Goal: Transaction & Acquisition: Purchase product/service

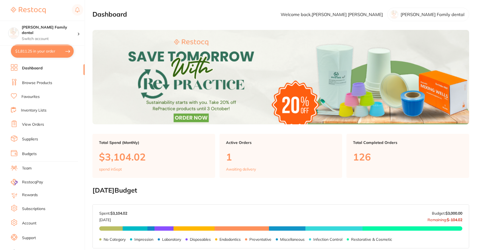
click at [34, 76] on ul "Dashboard Browse Products Favourites Inventory Lists View Orders Suppliers Budg…" at bounding box center [48, 158] width 74 height 188
click at [35, 82] on link "Browse Products" at bounding box center [37, 82] width 30 height 5
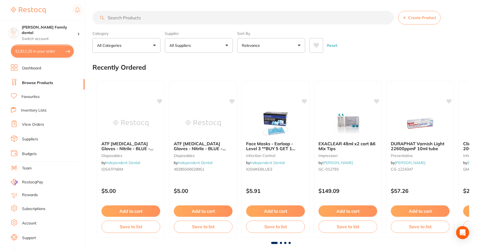
click at [184, 15] on input "search" at bounding box center [242, 18] width 301 height 14
click at [221, 47] on button "All Suppliers" at bounding box center [199, 45] width 68 height 15
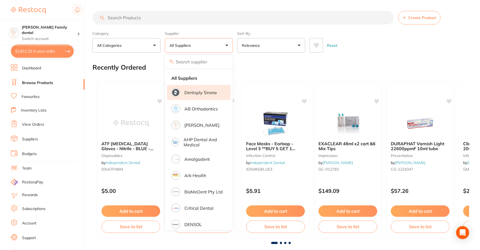
click at [197, 96] on li "Dentsply Sirona" at bounding box center [199, 92] width 64 height 15
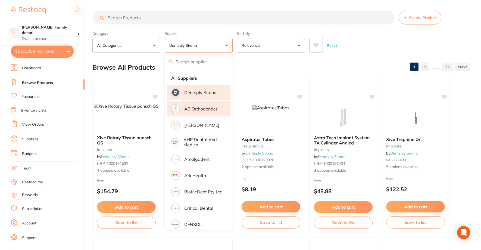
click at [199, 107] on p "AB Orthodontics" at bounding box center [200, 108] width 33 height 5
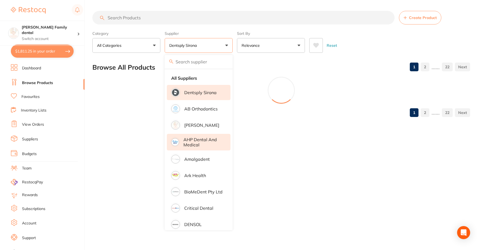
click at [197, 123] on p "[PERSON_NAME]" at bounding box center [201, 125] width 35 height 5
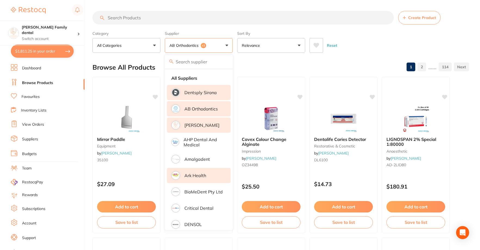
click at [190, 174] on p "Ark Health" at bounding box center [195, 175] width 22 height 5
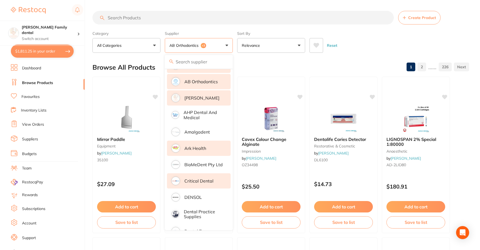
click at [200, 181] on p "Critical Dental" at bounding box center [198, 180] width 29 height 5
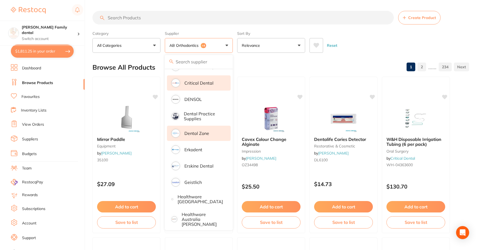
scroll to position [136, 0]
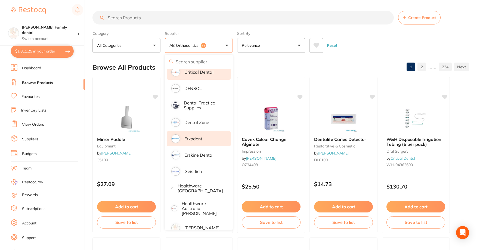
click at [189, 141] on li "Erkodent" at bounding box center [199, 138] width 64 height 15
click at [189, 157] on p "Erskine Dental" at bounding box center [198, 155] width 29 height 5
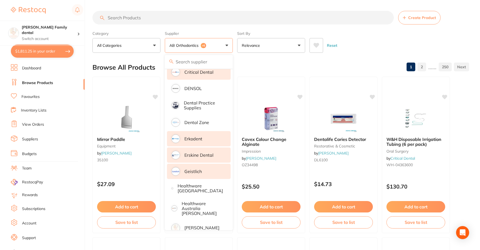
click at [195, 225] on p "[PERSON_NAME]" at bounding box center [201, 227] width 35 height 5
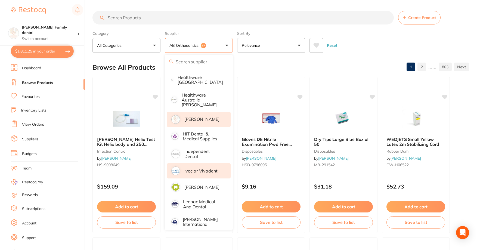
scroll to position [245, 0]
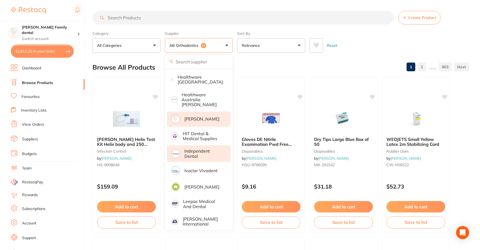
click at [190, 154] on p "Independent Dental" at bounding box center [203, 153] width 39 height 10
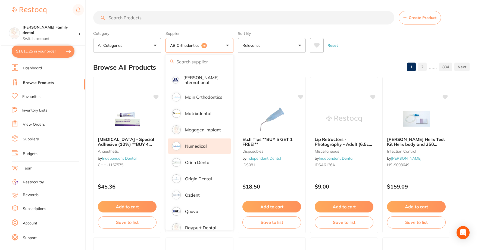
scroll to position [408, 0]
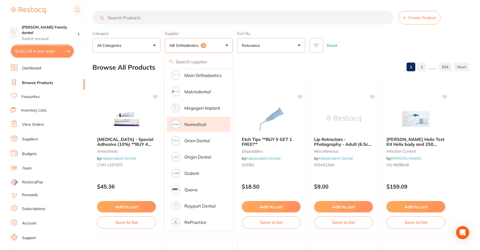
click at [191, 124] on li "Numedical" at bounding box center [199, 124] width 64 height 15
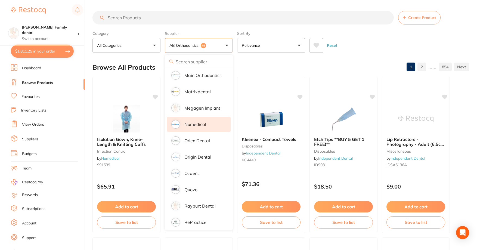
click at [184, 17] on input "search" at bounding box center [242, 18] width 301 height 14
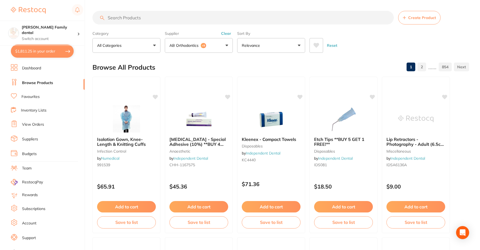
click at [38, 51] on button "$1,811.25 in your order" at bounding box center [42, 51] width 63 height 13
checkbox input "true"
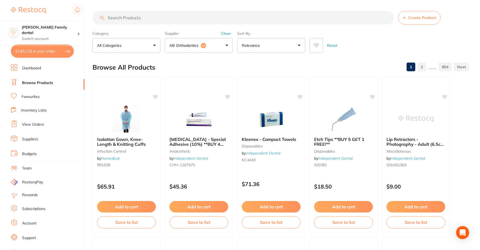
checkbox input "true"
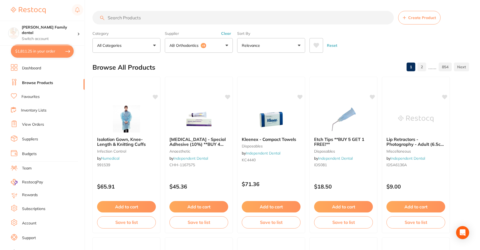
checkbox input "true"
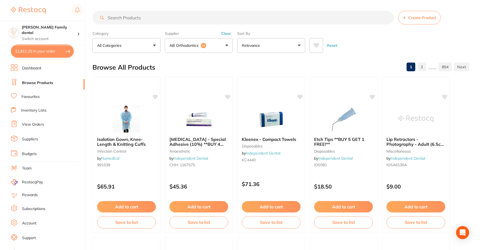
checkbox input "true"
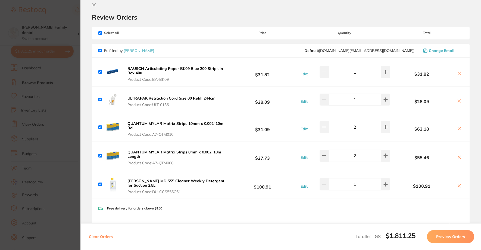
scroll to position [0, 0]
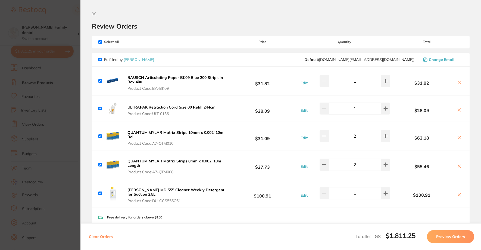
click at [94, 13] on icon at bounding box center [94, 13] width 4 height 4
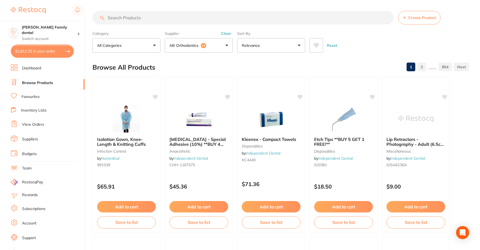
click at [129, 17] on input "search" at bounding box center [242, 18] width 301 height 14
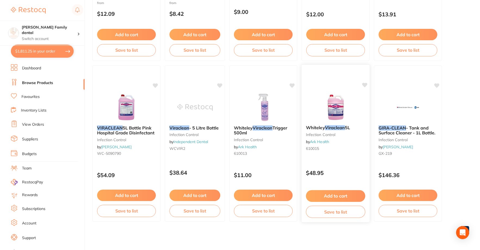
scroll to position [145, 0]
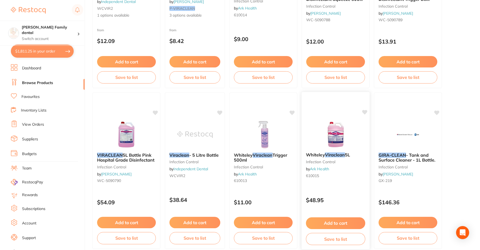
type input "viraclean"
click at [337, 223] on button "Add to cart" at bounding box center [335, 223] width 59 height 12
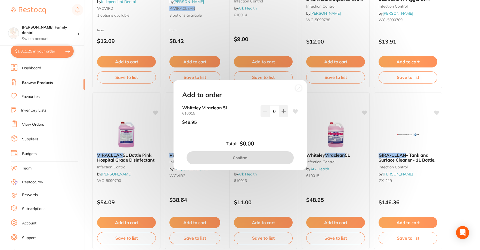
click at [299, 90] on circle at bounding box center [298, 88] width 6 height 6
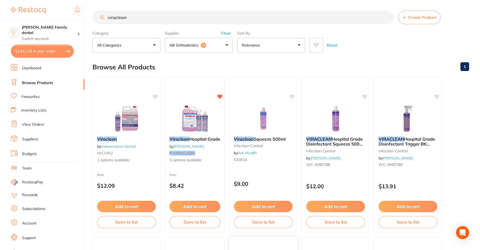
scroll to position [0, 0]
drag, startPoint x: 138, startPoint y: 16, endPoint x: 86, endPoint y: 16, distance: 52.5
click at [86, 16] on div "$1,811.25 Westbrook Family dental Switch account Westbrook Family dental $1,811…" at bounding box center [240, 125] width 480 height 250
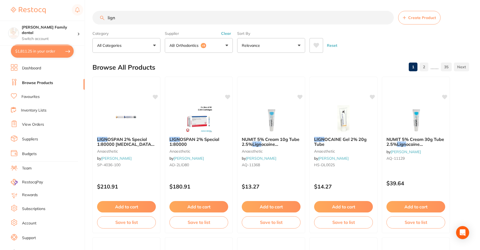
click at [123, 20] on input "lign" at bounding box center [242, 18] width 301 height 14
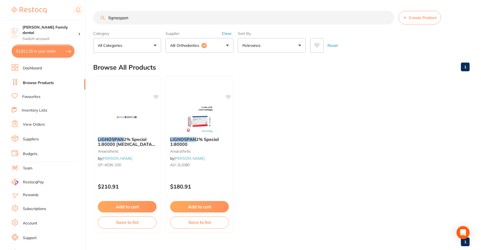
scroll to position [41, 0]
type input "lignospan"
click at [179, 140] on em "LIGNOSPAN" at bounding box center [182, 138] width 26 height 5
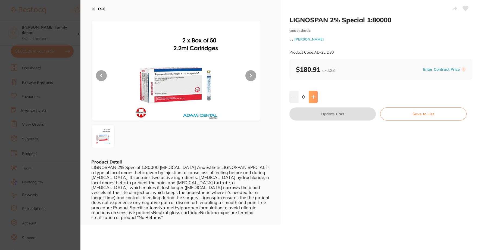
click at [310, 98] on button at bounding box center [313, 97] width 9 height 12
type input "1"
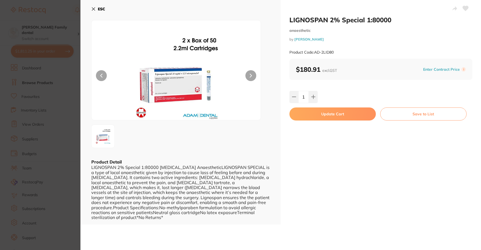
click at [333, 113] on button "Update Cart" at bounding box center [333, 113] width 86 height 13
checkbox input "false"
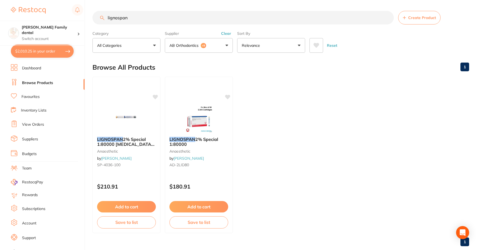
drag, startPoint x: 140, startPoint y: 21, endPoint x: 63, endPoint y: 6, distance: 77.8
click at [63, 6] on div "$2,010.25 Westbrook Family dental Switch account Westbrook Family dental $2,010…" at bounding box center [240, 125] width 480 height 250
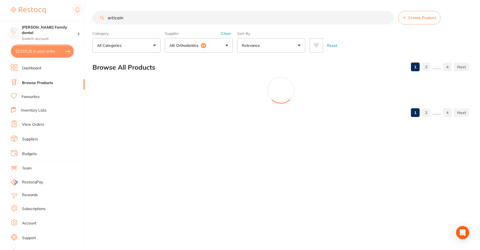
scroll to position [41, 0]
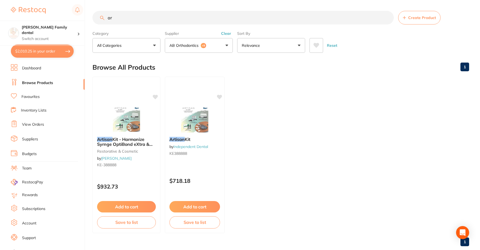
type input "a"
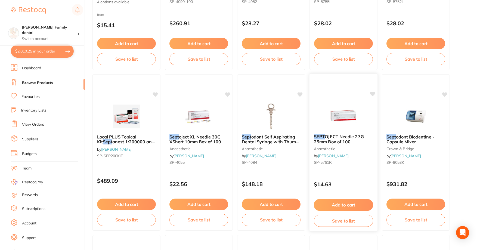
scroll to position [0, 0]
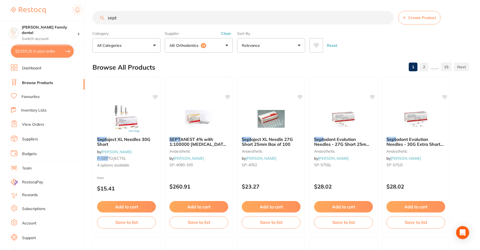
click at [119, 17] on input "sept" at bounding box center [242, 18] width 301 height 14
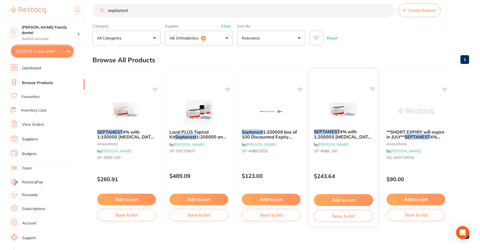
scroll to position [11, 0]
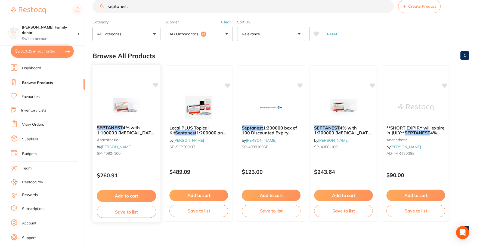
type input "septanest"
click at [119, 198] on button "Add to cart" at bounding box center [126, 196] width 59 height 12
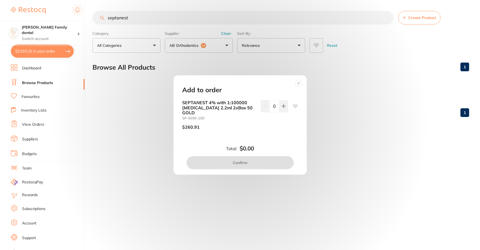
scroll to position [0, 0]
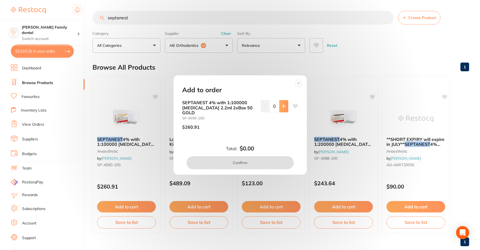
click at [285, 107] on button at bounding box center [283, 106] width 9 height 12
type input "1"
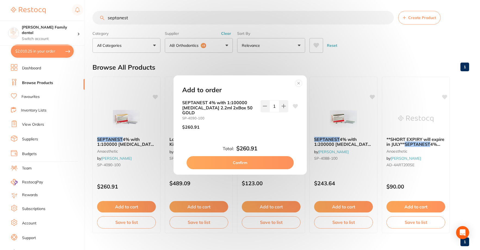
click at [244, 160] on button "Confirm" at bounding box center [240, 162] width 107 height 13
checkbox input "false"
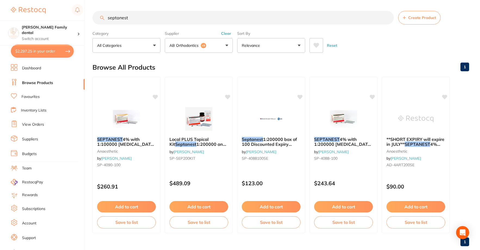
drag, startPoint x: 143, startPoint y: 18, endPoint x: 109, endPoint y: 18, distance: 33.4
click at [109, 18] on input "septanest" at bounding box center [242, 18] width 301 height 14
type input "s"
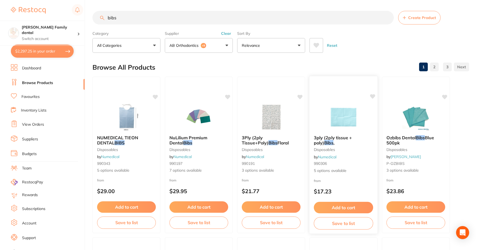
type input "bibs"
click at [336, 139] on span "3ply (2ply tissue + poly)" at bounding box center [333, 140] width 38 height 11
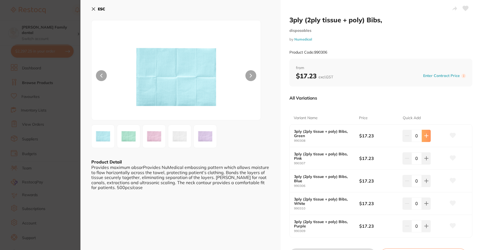
click at [427, 134] on icon at bounding box center [426, 135] width 4 height 4
type input "1"
click at [426, 179] on icon at bounding box center [426, 181] width 4 height 4
type input "1"
click at [203, 215] on div "ESC Product Detail Provides maximum absorProvides NuMedical embossing pattern w…" at bounding box center [180, 138] width 200 height 277
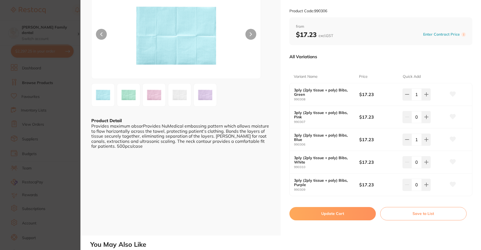
scroll to position [109, 0]
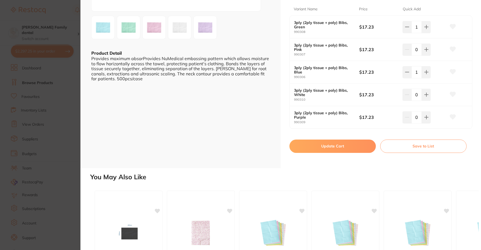
click at [337, 148] on button "Update Cart" at bounding box center [333, 145] width 86 height 13
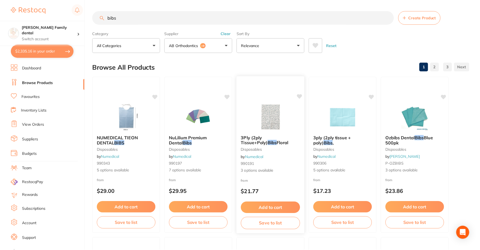
scroll to position [0, 0]
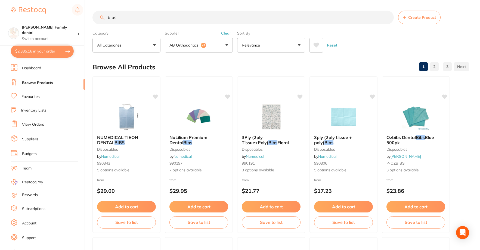
drag, startPoint x: 125, startPoint y: 20, endPoint x: 101, endPoint y: 20, distance: 23.4
click at [101, 20] on input "bibs" at bounding box center [242, 18] width 301 height 14
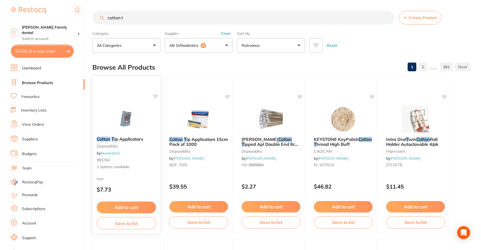
scroll to position [260, 0]
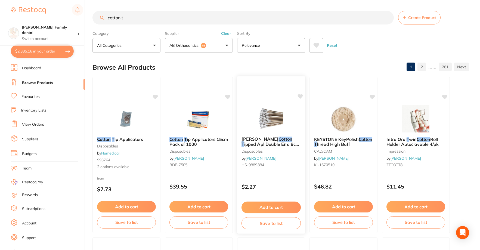
type input "cotton t"
click at [263, 201] on div "Add to cart Save to list" at bounding box center [271, 215] width 68 height 36
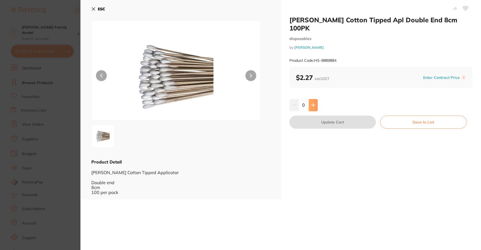
click at [313, 99] on button at bounding box center [313, 105] width 9 height 12
type input "2"
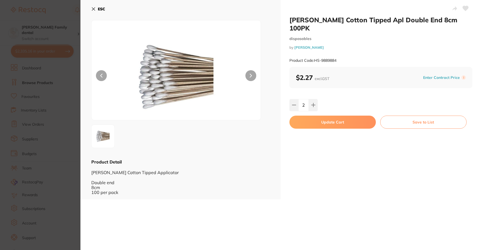
click at [330, 116] on button "Update Cart" at bounding box center [333, 122] width 86 height 13
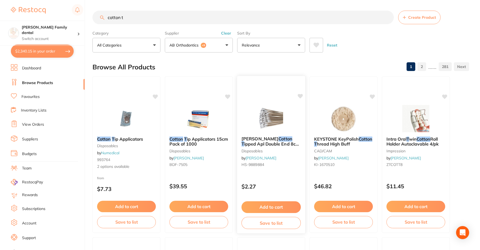
click at [260, 207] on button "Add to cart" at bounding box center [270, 207] width 59 height 12
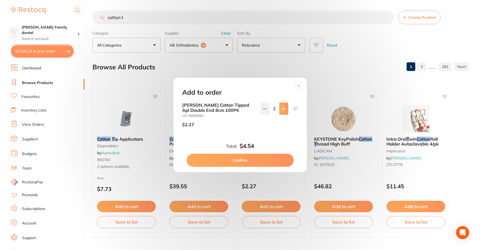
click at [284, 108] on icon at bounding box center [283, 109] width 4 height 4
type input "4"
click at [250, 155] on button "Confirm" at bounding box center [240, 160] width 107 height 13
type input "4"
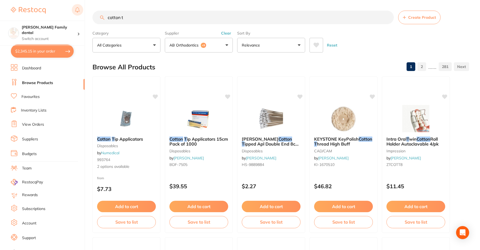
drag, startPoint x: 152, startPoint y: 22, endPoint x: 77, endPoint y: 13, distance: 75.9
click at [77, 13] on div "$2,345.15 Westbrook Family dental Switch account Westbrook Family dental $2,345…" at bounding box center [240, 125] width 480 height 250
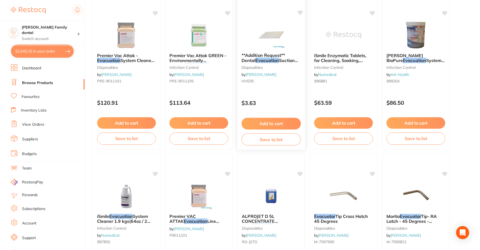
scroll to position [245, 0]
type input "evacuation"
click at [268, 122] on button "Add to cart" at bounding box center [270, 123] width 59 height 12
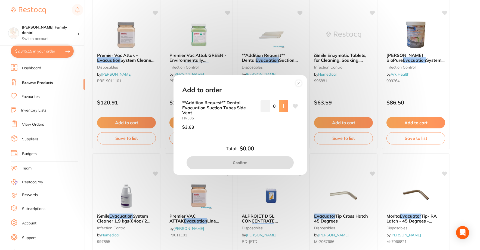
click at [285, 107] on button at bounding box center [283, 106] width 9 height 12
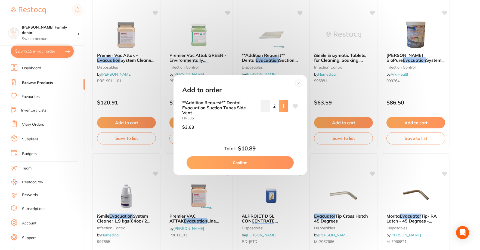
type input "3"
click at [237, 164] on button "Confirm" at bounding box center [240, 162] width 107 height 13
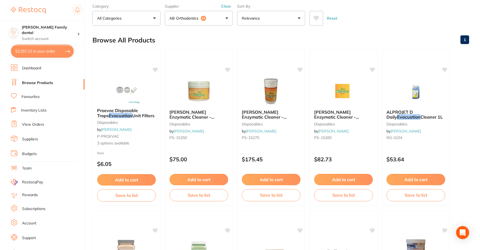
scroll to position [0, 0]
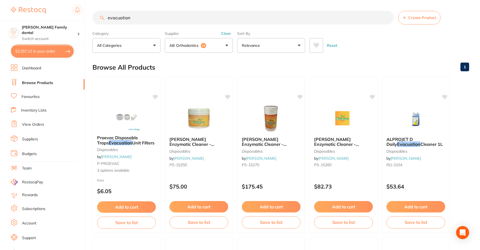
drag, startPoint x: 151, startPoint y: 21, endPoint x: 102, endPoint y: 18, distance: 49.3
click at [102, 18] on div "evacuation Create Product" at bounding box center [280, 18] width 377 height 14
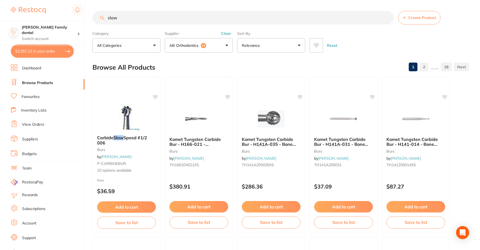
scroll to position [244, 0]
type input "slow suction"
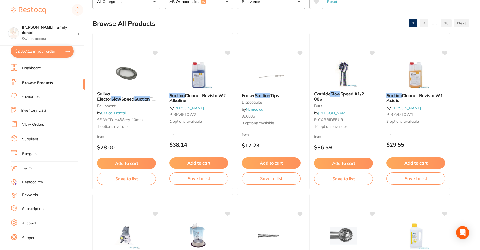
scroll to position [0, 0]
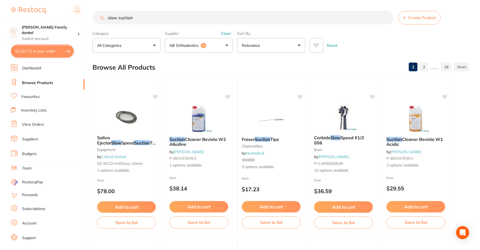
drag, startPoint x: 148, startPoint y: 14, endPoint x: 104, endPoint y: 16, distance: 44.6
click at [104, 16] on div "slow suction Create Product" at bounding box center [280, 18] width 377 height 14
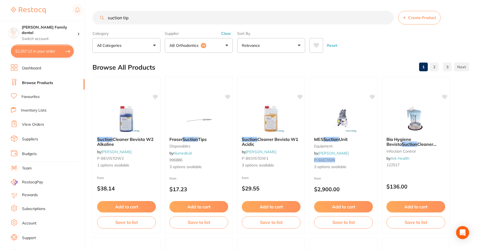
scroll to position [228, 0]
type input "suction tips"
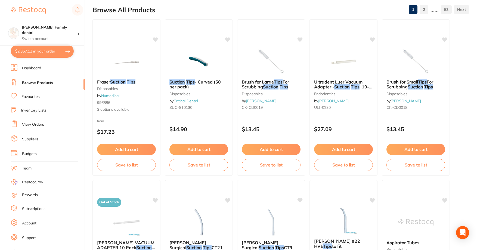
scroll to position [0, 0]
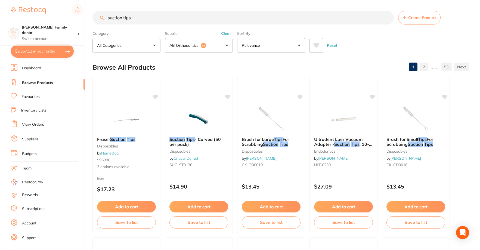
drag, startPoint x: 140, startPoint y: 14, endPoint x: 105, endPoint y: 20, distance: 35.7
click at [105, 20] on input "suction tips" at bounding box center [242, 18] width 301 height 14
type input "evacuation"
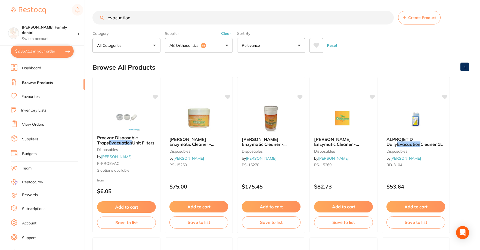
scroll to position [0, 0]
drag, startPoint x: 147, startPoint y: 19, endPoint x: 97, endPoint y: 24, distance: 50.2
click at [97, 24] on input "evacuation" at bounding box center [242, 18] width 301 height 14
type input "slow suction"
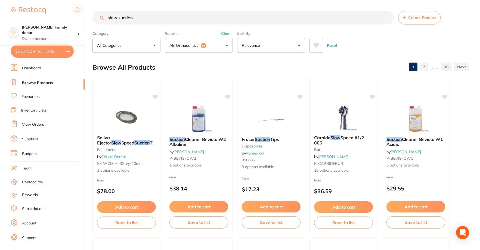
scroll to position [0, 0]
drag, startPoint x: 154, startPoint y: 15, endPoint x: 106, endPoint y: 25, distance: 48.5
click at [106, 25] on section "slow suction Create Product Category All Categories All Categories 3D Printing …" at bounding box center [280, 32] width 377 height 42
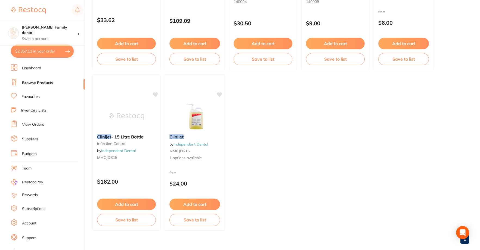
scroll to position [54, 0]
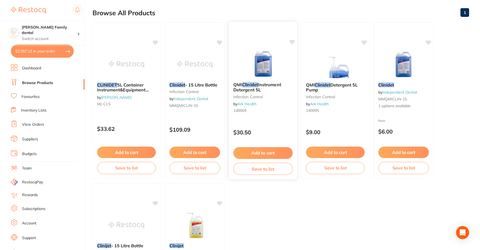
type input "clinident"
click at [250, 151] on button "Add to cart" at bounding box center [262, 153] width 59 height 12
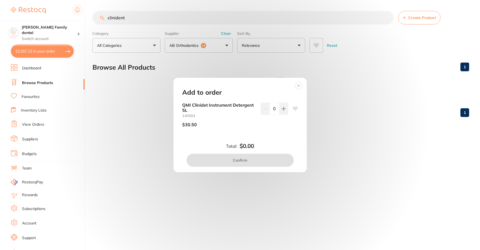
scroll to position [0, 0]
click at [280, 110] on button at bounding box center [284, 109] width 9 height 12
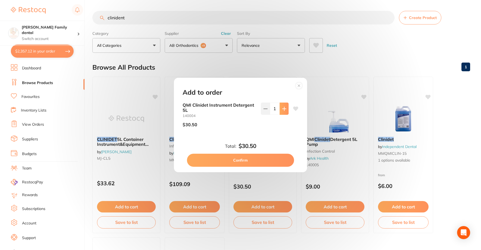
type input "1"
click at [237, 164] on button "Confirm" at bounding box center [240, 160] width 107 height 13
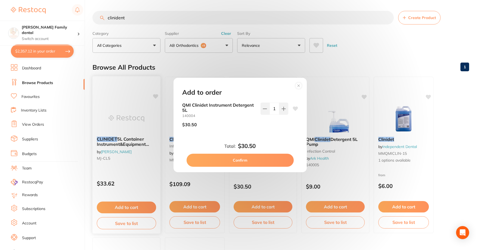
checkbox input "false"
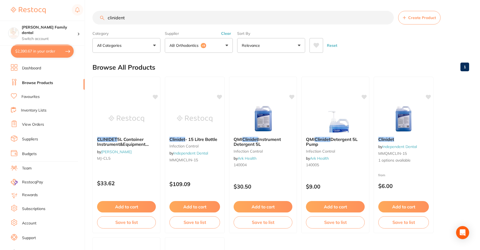
drag, startPoint x: 142, startPoint y: 16, endPoint x: 91, endPoint y: 16, distance: 51.1
click at [91, 16] on div "$2,390.67 Westbrook Family dental Switch account Westbrook Family dental $2,390…" at bounding box center [240, 125] width 480 height 250
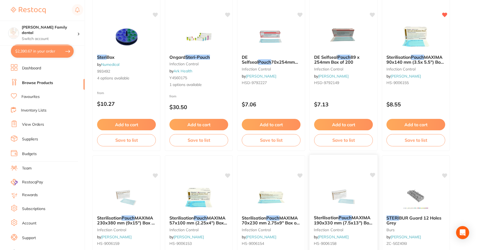
scroll to position [82, 0]
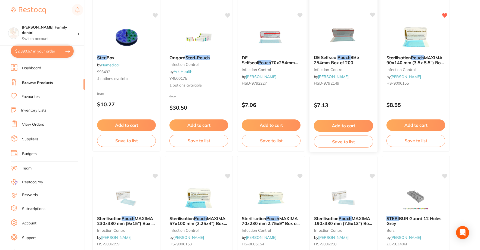
type input "steri pouch"
click at [342, 66] on div "DE Selfseal Pouch 89 x 254mm Box of 200 infection control by Henry Schein Halas…" at bounding box center [343, 72] width 68 height 42
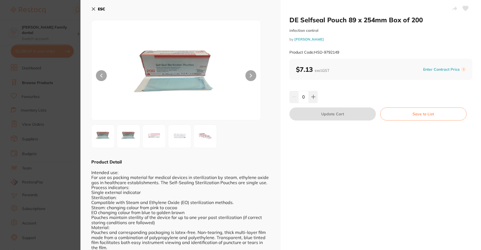
click at [93, 9] on icon at bounding box center [93, 9] width 4 height 4
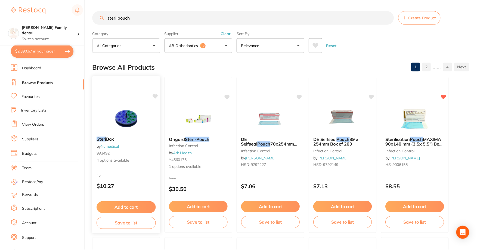
scroll to position [82, 0]
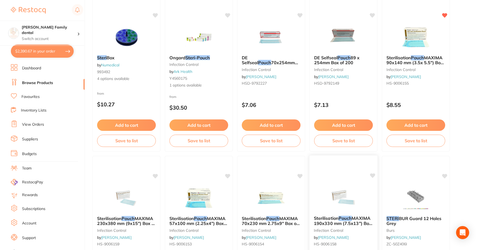
click at [332, 215] on div "Sterilisation Pouch MAXIMA 190x330 mm (7.5x13") Box 200 infection control by He…" at bounding box center [343, 232] width 68 height 42
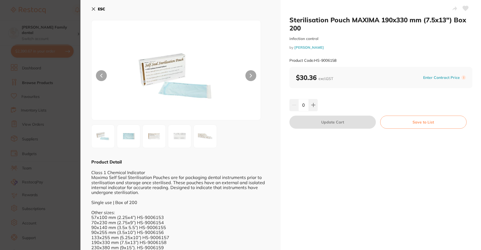
click at [93, 12] on button "ESC" at bounding box center [98, 8] width 14 height 9
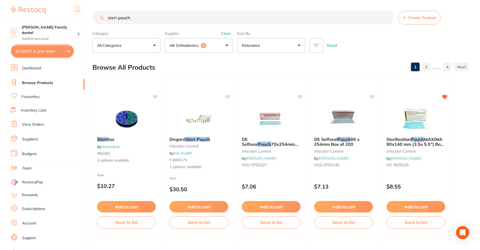
scroll to position [0, 0]
drag, startPoint x: 135, startPoint y: 20, endPoint x: 106, endPoint y: 21, distance: 28.6
click at [106, 21] on input "steri pouch" at bounding box center [242, 18] width 301 height 14
type input "sterilisation pouch"
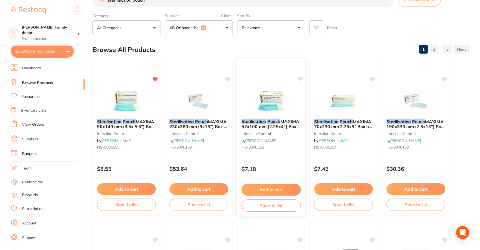
scroll to position [27, 0]
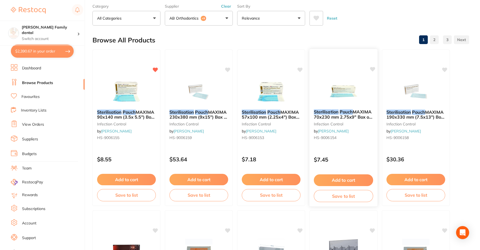
click at [323, 120] on div "Sterilisation Pouch MAXIMA 70x230 mm 2.75x9" Box of 200 infection control by He…" at bounding box center [343, 126] width 68 height 42
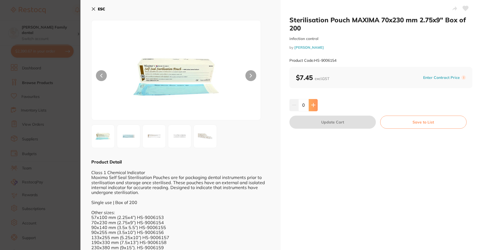
click at [312, 109] on button at bounding box center [313, 105] width 9 height 12
type input "4"
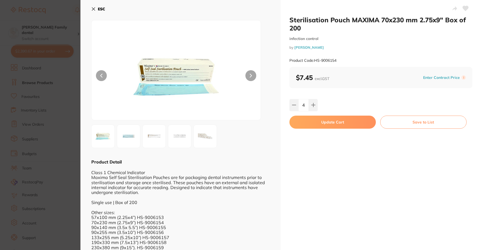
click at [325, 122] on button "Update Cart" at bounding box center [333, 122] width 86 height 13
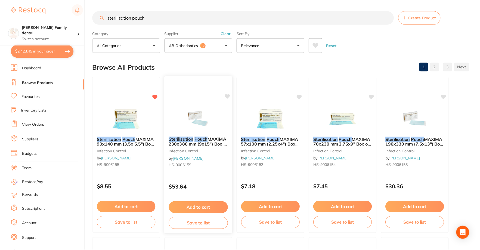
scroll to position [27, 0]
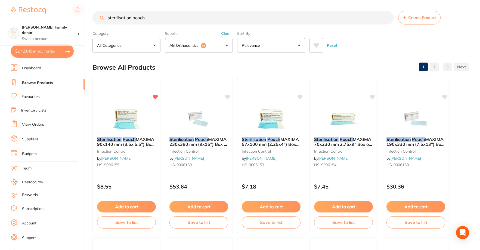
drag, startPoint x: 163, startPoint y: 20, endPoint x: 86, endPoint y: 20, distance: 76.1
click at [86, 20] on div "$2,423.45 Westbrook Family dental Switch account Westbrook Family dental $2,423…" at bounding box center [240, 125] width 480 height 250
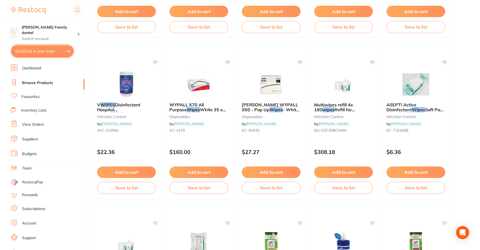
scroll to position [408, 0]
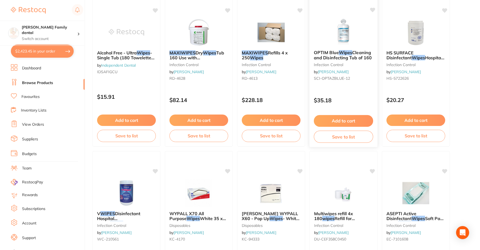
click at [339, 54] on span "OPTIM Blue" at bounding box center [326, 52] width 25 height 5
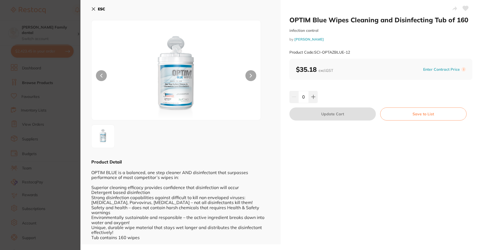
click at [94, 12] on button "ESC" at bounding box center [98, 8] width 14 height 9
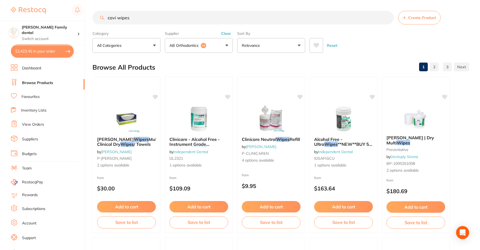
click at [118, 18] on input "cavi wipes" at bounding box center [242, 18] width 301 height 14
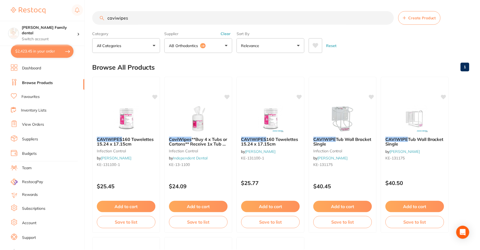
scroll to position [76, 0]
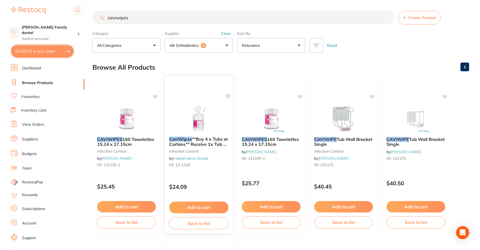
type input "caviwipes"
click at [203, 208] on button "Add to cart" at bounding box center [198, 207] width 59 height 12
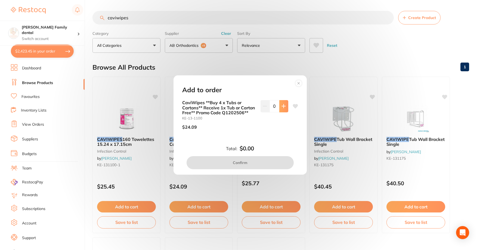
click at [284, 103] on button at bounding box center [283, 106] width 9 height 12
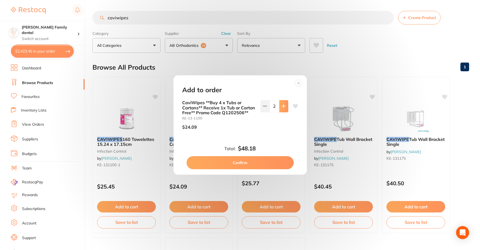
click at [284, 103] on button at bounding box center [283, 106] width 9 height 12
type input "3"
click at [250, 163] on button "Confirm" at bounding box center [240, 162] width 107 height 13
checkbox input "false"
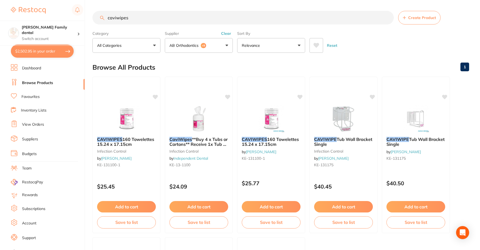
drag, startPoint x: 136, startPoint y: 20, endPoint x: 94, endPoint y: 19, distance: 42.2
click at [94, 19] on input "caviwipes" at bounding box center [242, 18] width 301 height 14
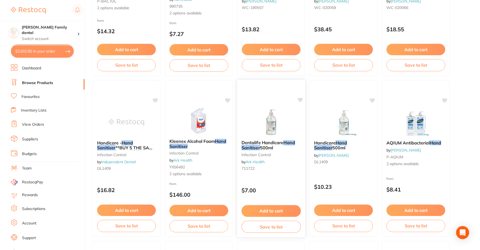
scroll to position [163, 0]
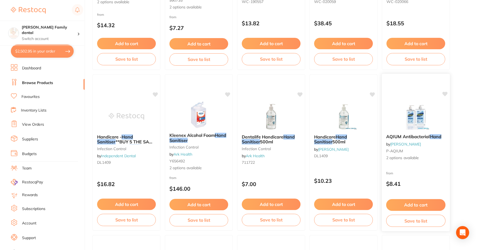
type input "hand sanitiser"
click at [391, 142] on link "[PERSON_NAME]" at bounding box center [405, 144] width 31 height 5
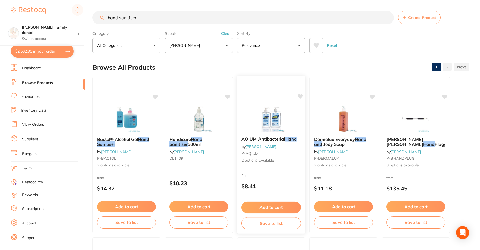
click at [265, 139] on span "AQIUM Antibacterial" at bounding box center [263, 138] width 44 height 5
click at [255, 126] on img at bounding box center [271, 117] width 36 height 27
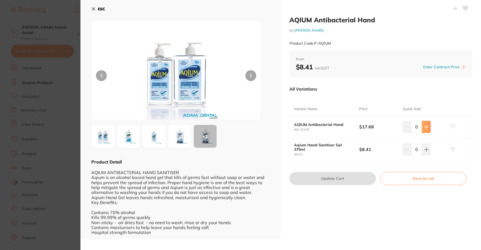
click at [425, 128] on icon at bounding box center [427, 127] width 4 height 4
type input "2"
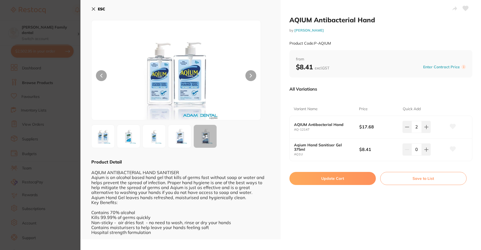
click at [336, 176] on button "Update Cart" at bounding box center [333, 178] width 86 height 13
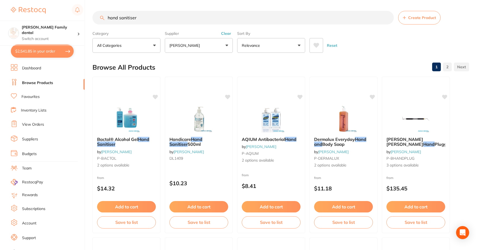
click at [151, 22] on input "hand sanitiser" at bounding box center [242, 18] width 301 height 14
click at [151, 16] on input "hand sanitiser" at bounding box center [242, 18] width 301 height 14
drag, startPoint x: 146, startPoint y: 18, endPoint x: 82, endPoint y: 18, distance: 64.2
click at [82, 18] on div "$2,541.85 Westbrook Family dental Switch account Westbrook Family dental $2,541…" at bounding box center [240, 125] width 480 height 250
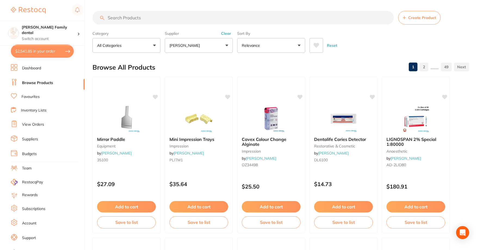
click at [152, 23] on input "search" at bounding box center [242, 18] width 301 height 14
drag, startPoint x: 169, startPoint y: 21, endPoint x: 162, endPoint y: 20, distance: 7.2
click at [162, 20] on input "search" at bounding box center [242, 18] width 301 height 14
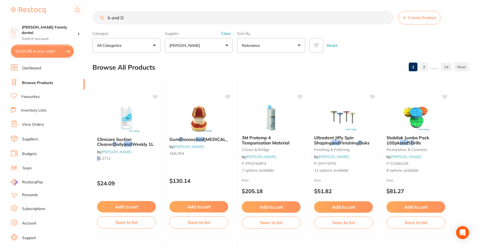
click at [110, 17] on input "b and D" at bounding box center [242, 18] width 301 height 14
click at [129, 17] on input "B and D" at bounding box center [242, 18] width 301 height 14
type input "B and D test strips"
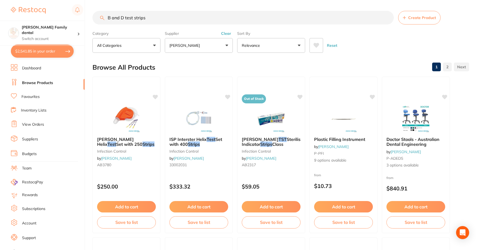
drag, startPoint x: 151, startPoint y: 16, endPoint x: 45, endPoint y: 18, distance: 105.5
click at [45, 18] on div "$2,541.85 Westbrook Family dental Switch account Westbrook Family dental $2,541…" at bounding box center [240, 125] width 480 height 250
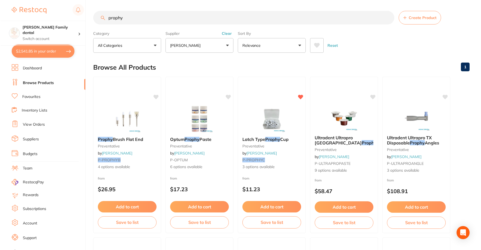
scroll to position [144, 0]
type input "prophy"
click at [274, 142] on div "Latch Type Prophy Cup preventative by Adam Dental P-PROPHYC 3 options available" at bounding box center [271, 153] width 68 height 42
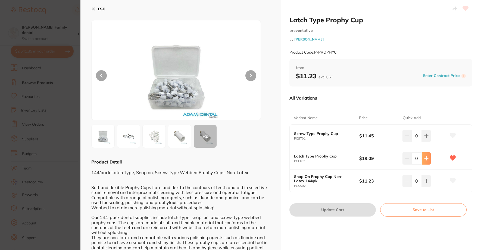
click at [424, 159] on icon at bounding box center [426, 158] width 4 height 4
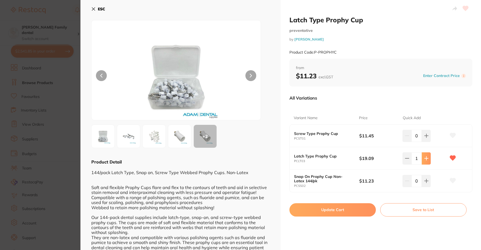
click at [424, 159] on icon at bounding box center [426, 158] width 4 height 4
type input "2"
click at [332, 216] on button "Update Cart" at bounding box center [333, 209] width 86 height 13
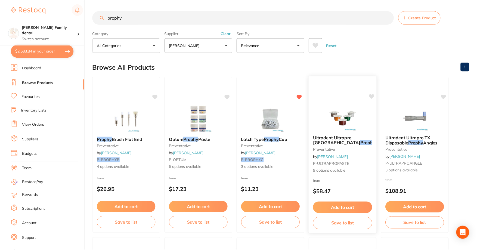
scroll to position [1, 0]
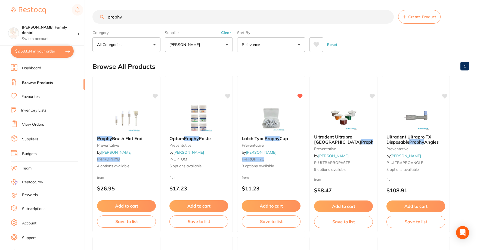
click at [181, 14] on input "prophy" at bounding box center [242, 17] width 301 height 14
type input "p"
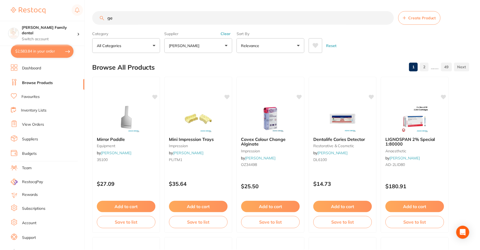
scroll to position [160, 0]
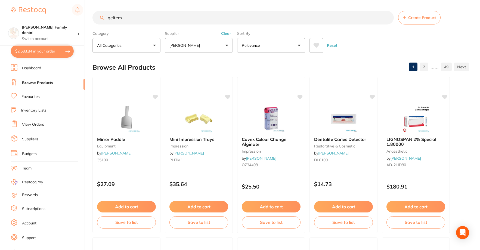
type input "geltemp"
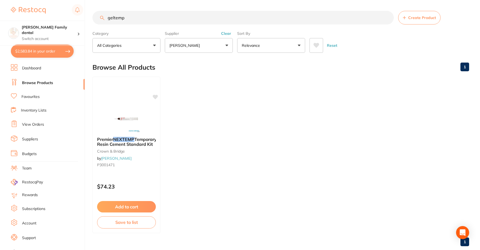
scroll to position [0, 0]
drag, startPoint x: 130, startPoint y: 17, endPoint x: 101, endPoint y: 14, distance: 29.3
click at [101, 14] on input "geltemp" at bounding box center [242, 18] width 301 height 14
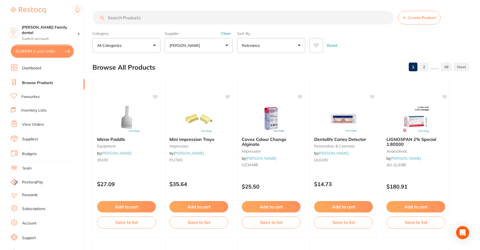
click at [122, 22] on input "search" at bounding box center [242, 18] width 301 height 14
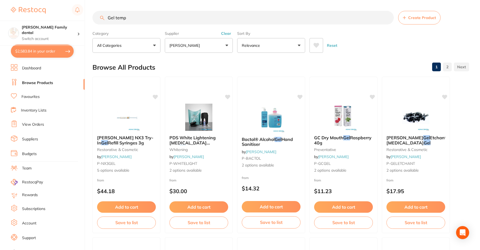
click at [132, 17] on input "Gel temp" at bounding box center [242, 18] width 301 height 14
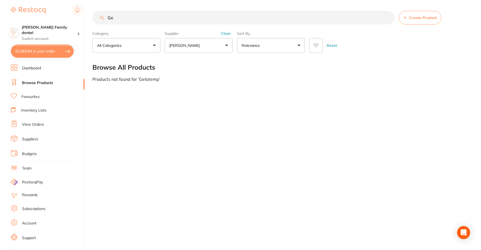
type input "G"
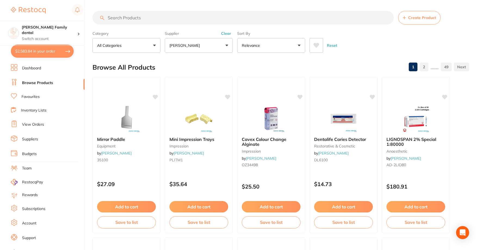
click at [211, 49] on button "[PERSON_NAME]" at bounding box center [199, 45] width 68 height 15
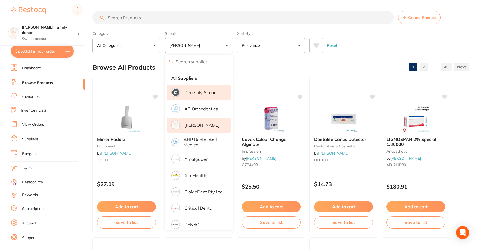
click at [201, 89] on li "Dentsply Sirona" at bounding box center [199, 92] width 64 height 15
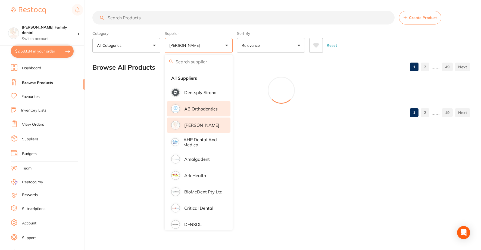
click at [198, 109] on p "AB Orthodontics" at bounding box center [200, 108] width 33 height 5
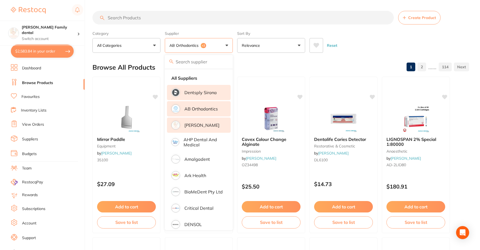
click at [197, 128] on p "[PERSON_NAME]" at bounding box center [201, 125] width 35 height 5
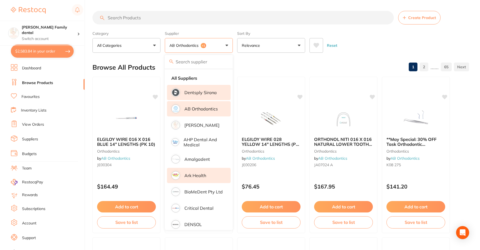
click at [189, 176] on p "Ark Health" at bounding box center [195, 175] width 22 height 5
click at [190, 206] on p "Critical Dental" at bounding box center [198, 208] width 29 height 5
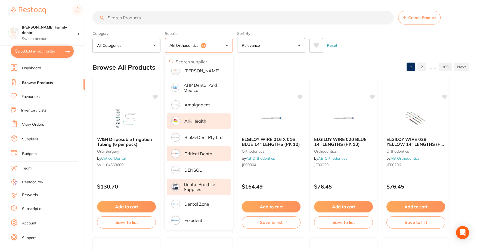
scroll to position [82, 0]
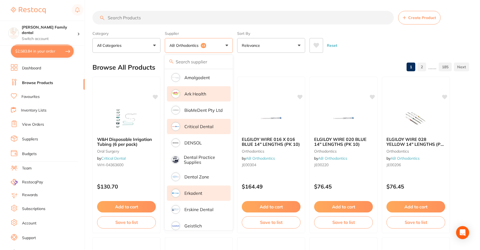
click at [196, 191] on p "Erkodent" at bounding box center [193, 193] width 18 height 5
click at [193, 209] on p "Erskine Dental" at bounding box center [198, 209] width 29 height 5
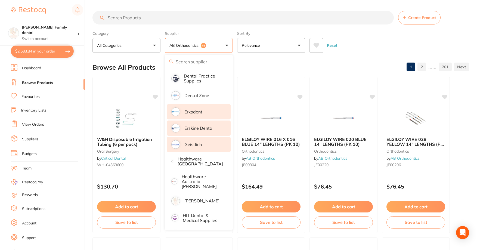
scroll to position [163, 0]
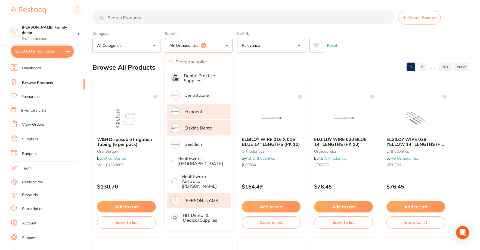
click at [202, 198] on p "[PERSON_NAME]" at bounding box center [201, 200] width 35 height 5
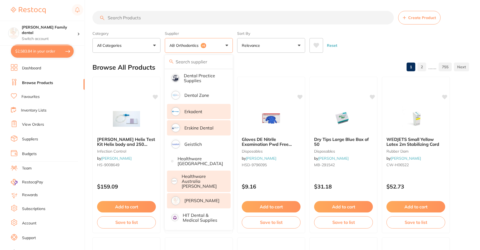
scroll to position [218, 0]
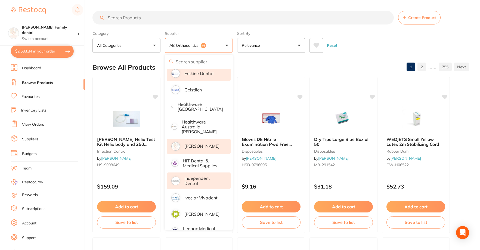
click at [189, 177] on p "Independent Dental" at bounding box center [203, 181] width 39 height 10
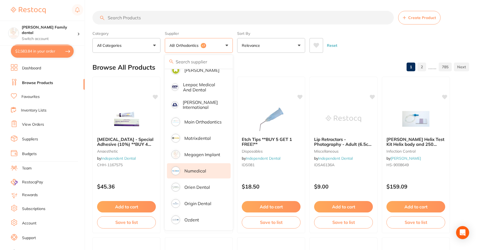
scroll to position [381, 0]
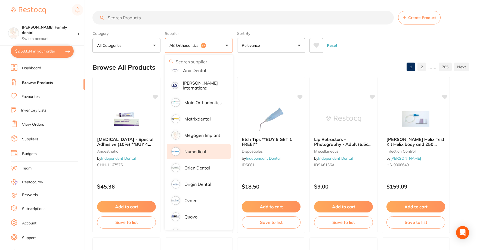
click at [193, 149] on p "Numedical" at bounding box center [195, 151] width 22 height 5
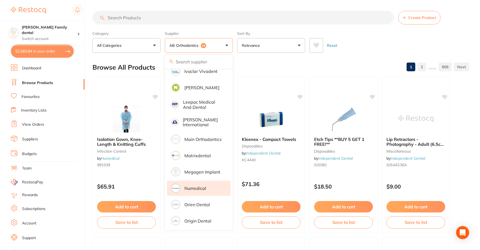
scroll to position [218, 0]
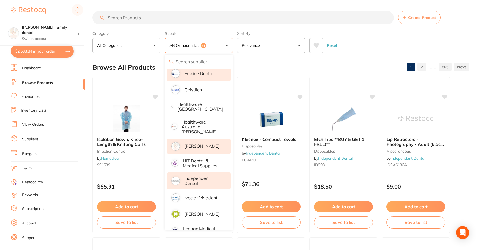
click at [150, 17] on input "search" at bounding box center [242, 18] width 301 height 14
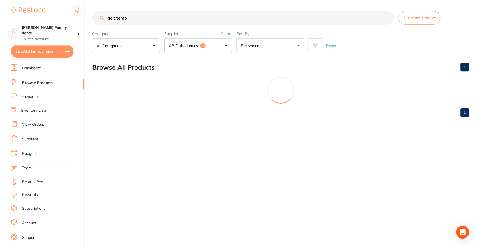
scroll to position [8, 0]
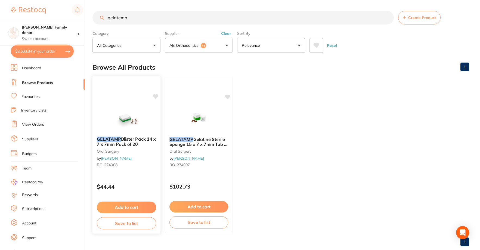
type input "gelatemp"
click at [122, 210] on button "Add to cart" at bounding box center [126, 207] width 59 height 12
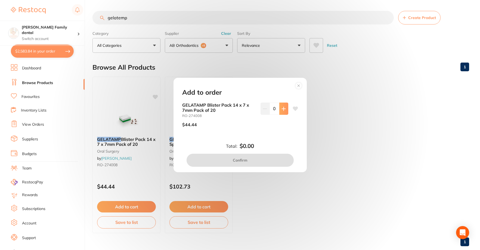
click at [280, 111] on button at bounding box center [283, 109] width 9 height 12
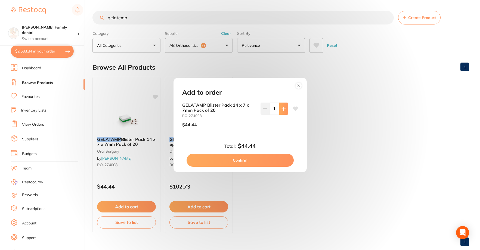
click at [280, 111] on button at bounding box center [283, 109] width 9 height 12
type input "2"
click at [242, 162] on button "Confirm" at bounding box center [240, 160] width 107 height 13
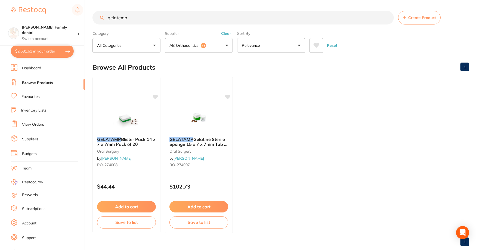
drag, startPoint x: 152, startPoint y: 21, endPoint x: 97, endPoint y: 19, distance: 54.7
click at [97, 19] on input "gelatemp" at bounding box center [242, 18] width 301 height 14
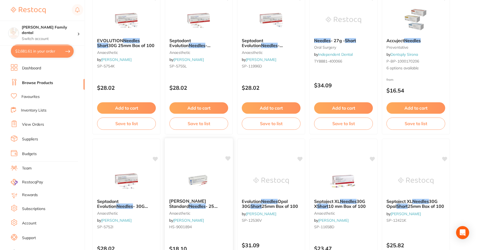
scroll to position [82, 0]
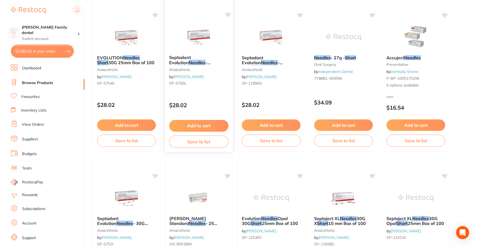
type input "short needles"
click at [191, 56] on span "Septodont Evolution" at bounding box center [180, 60] width 22 height 11
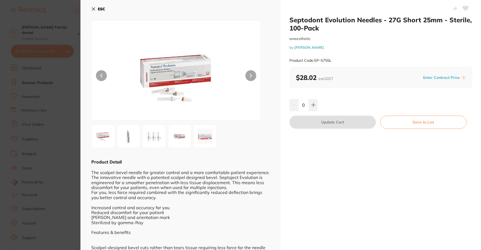
click at [66, 18] on section "Septodont Evolution Needles - 27G Short 25mm - Sterile, 100-Pack anaesthetic by…" at bounding box center [240, 125] width 481 height 250
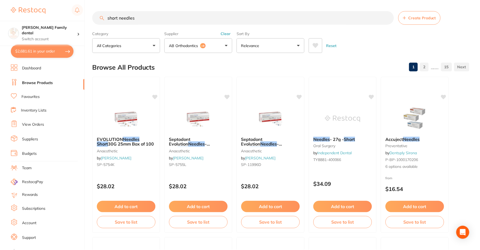
scroll to position [82, 0]
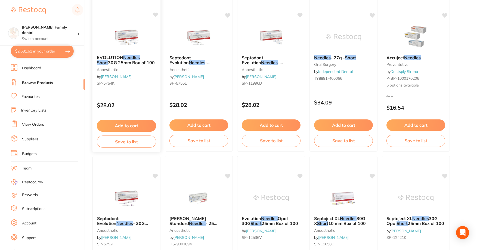
click at [118, 123] on button "Add to cart" at bounding box center [126, 126] width 59 height 12
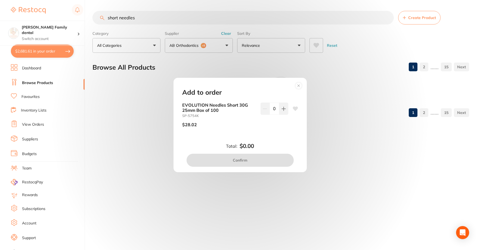
scroll to position [0, 0]
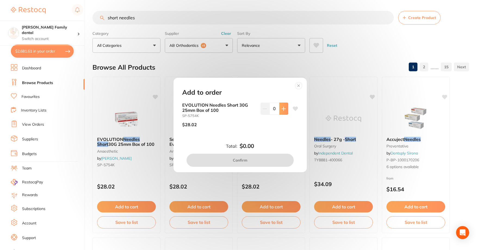
click at [284, 105] on button at bounding box center [283, 109] width 9 height 12
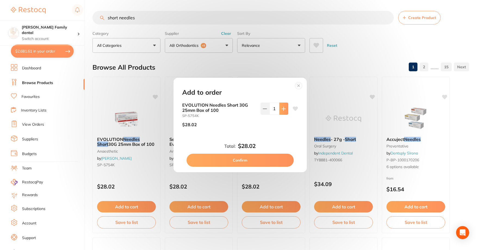
click at [284, 105] on button at bounding box center [283, 109] width 9 height 12
type input "3"
click at [237, 159] on button "Confirm" at bounding box center [240, 160] width 107 height 13
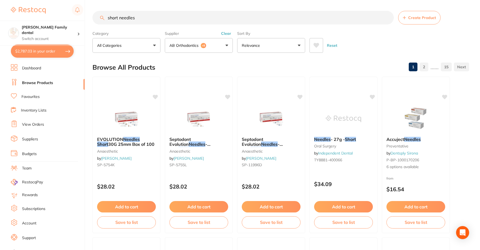
drag, startPoint x: 151, startPoint y: 18, endPoint x: 106, endPoint y: 17, distance: 44.9
click at [106, 17] on input "short needles" at bounding box center [242, 18] width 301 height 14
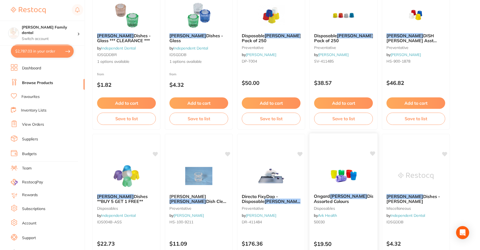
scroll to position [136, 0]
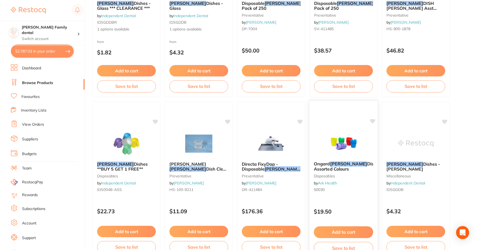
type input "dappen"
click at [338, 169] on span "Dish Assorted Colours" at bounding box center [345, 166] width 63 height 11
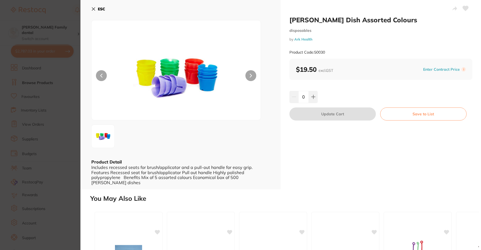
click at [94, 10] on icon at bounding box center [93, 9] width 4 height 4
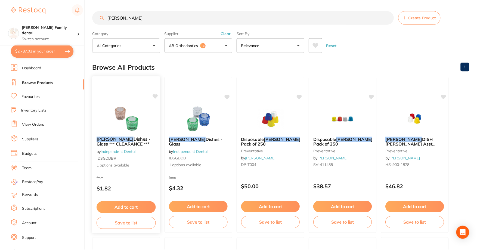
scroll to position [136, 0]
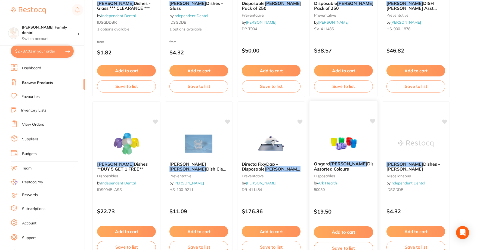
click at [332, 162] on em "Dappen" at bounding box center [348, 163] width 37 height 5
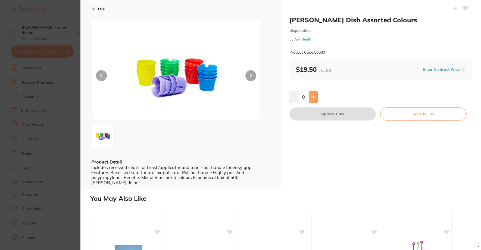
click at [314, 95] on icon at bounding box center [313, 97] width 4 height 4
type input "1"
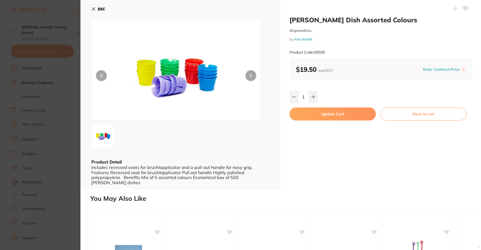
click at [332, 116] on button "Update Cart" at bounding box center [333, 113] width 86 height 13
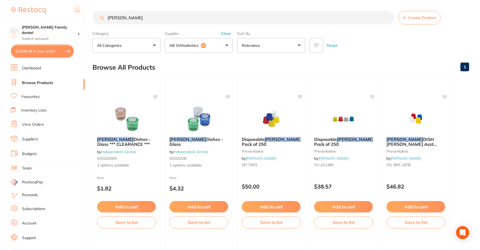
drag, startPoint x: 128, startPoint y: 17, endPoint x: 107, endPoint y: 15, distance: 20.5
click at [107, 15] on input "dappen" at bounding box center [242, 18] width 301 height 14
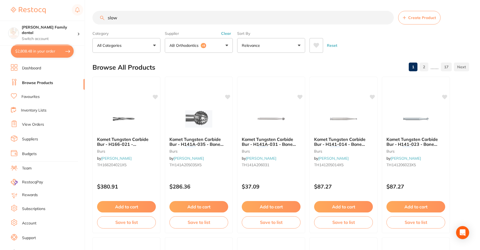
scroll to position [218, 0]
type input "slow evacuation"
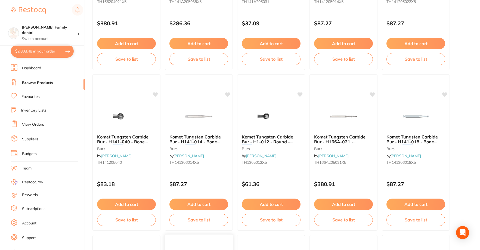
scroll to position [0, 0]
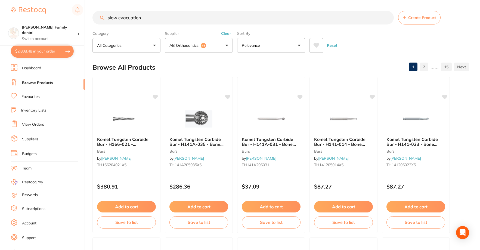
scroll to position [218, 0]
drag, startPoint x: 151, startPoint y: 19, endPoint x: 108, endPoint y: 17, distance: 43.0
click at [108, 17] on input "slow evacuation" at bounding box center [242, 18] width 301 height 14
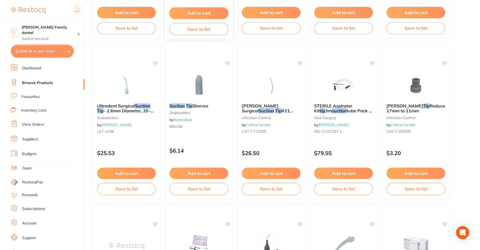
scroll to position [353, 0]
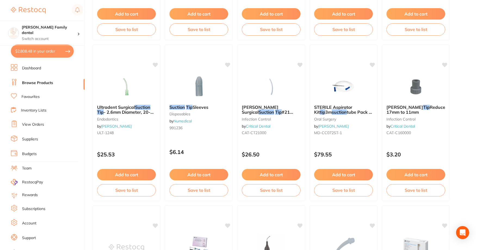
type input "suction tips"
click at [26, 95] on link "Favourites" at bounding box center [30, 96] width 18 height 5
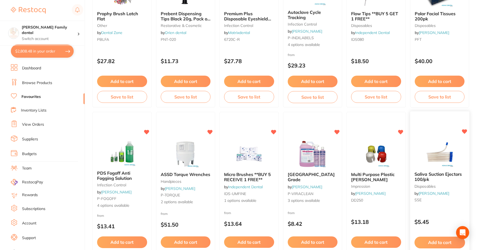
scroll to position [598, 0]
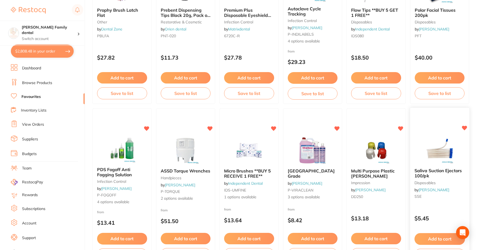
click at [437, 240] on button "Add to cart" at bounding box center [439, 239] width 50 height 12
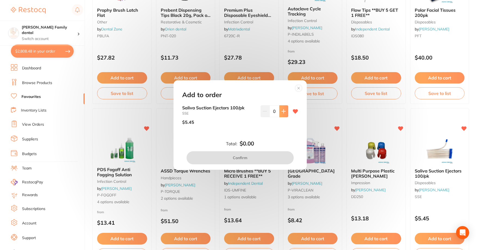
click at [285, 112] on button at bounding box center [283, 111] width 9 height 12
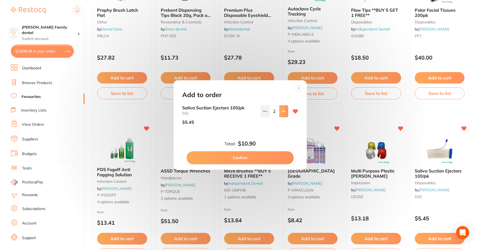
click at [285, 112] on button at bounding box center [283, 111] width 9 height 12
type input "4"
click at [229, 158] on button "Confirm" at bounding box center [240, 157] width 107 height 13
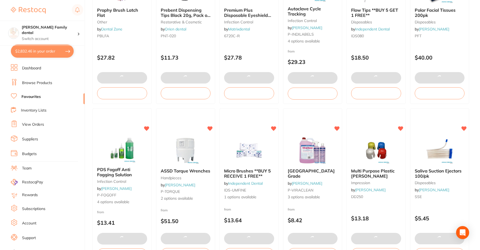
type input "2"
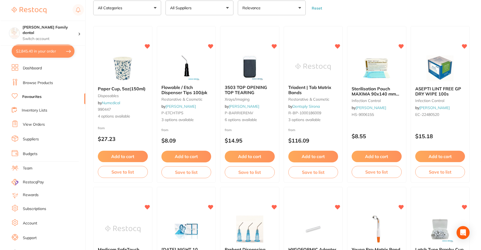
scroll to position [0, 0]
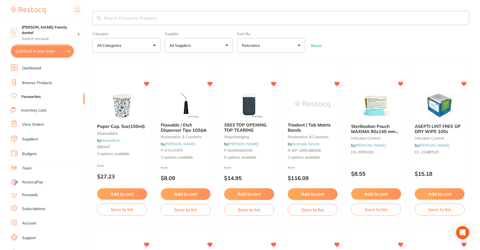
click at [155, 19] on input "search" at bounding box center [280, 18] width 377 height 14
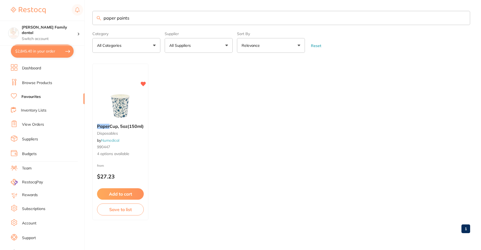
type input "paper points"
click at [206, 45] on button "All Suppliers" at bounding box center [199, 45] width 68 height 15
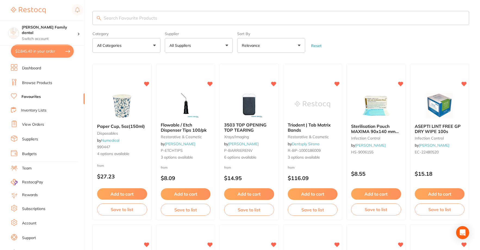
click at [213, 45] on button "All Suppliers" at bounding box center [199, 45] width 68 height 15
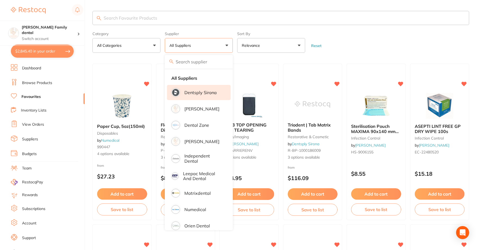
click at [195, 95] on p "Dentsply Sirona" at bounding box center [200, 92] width 32 height 5
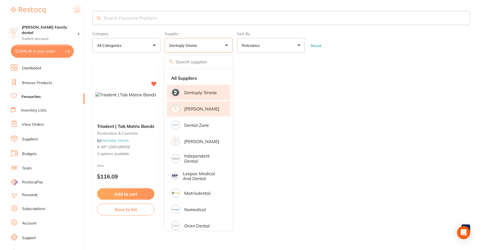
click at [194, 109] on p "[PERSON_NAME]" at bounding box center [201, 108] width 35 height 5
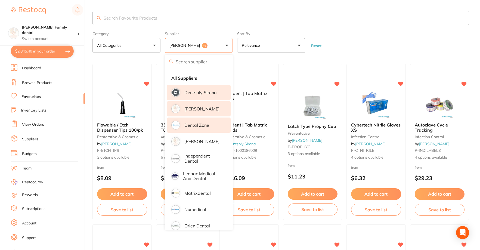
click at [194, 125] on p "Dental Zone" at bounding box center [196, 125] width 25 height 5
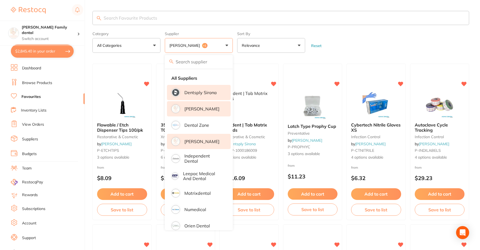
click at [197, 144] on p "[PERSON_NAME]" at bounding box center [201, 141] width 35 height 5
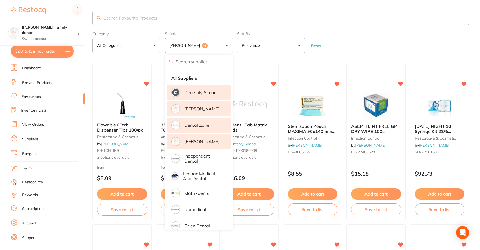
click at [196, 126] on p "Dental Zone" at bounding box center [196, 125] width 25 height 5
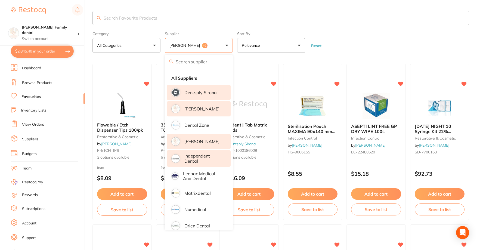
click at [190, 165] on li "Independent Dental" at bounding box center [199, 158] width 64 height 17
click at [197, 207] on li "Numedical" at bounding box center [199, 209] width 64 height 15
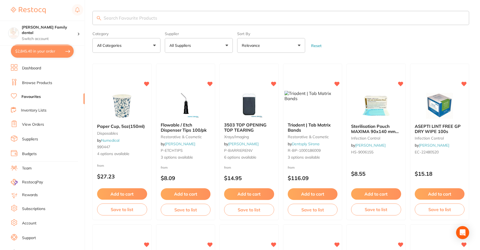
click at [358, 43] on form "Category All Categories All Categories disposables Evacuation handpieces impres…" at bounding box center [280, 40] width 377 height 23
click at [198, 51] on button "All Suppliers" at bounding box center [199, 45] width 68 height 15
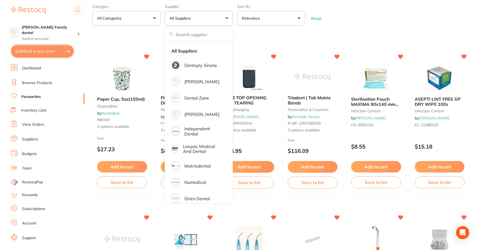
click at [339, 19] on form "Category All Categories All Categories disposables Evacuation handpieces impres…" at bounding box center [280, 13] width 377 height 23
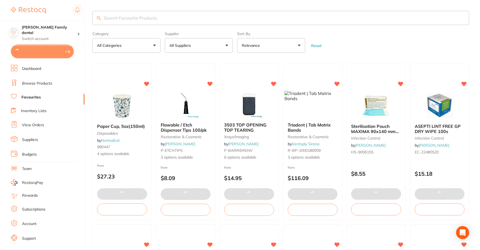
click at [208, 46] on button "All Suppliers" at bounding box center [199, 45] width 68 height 15
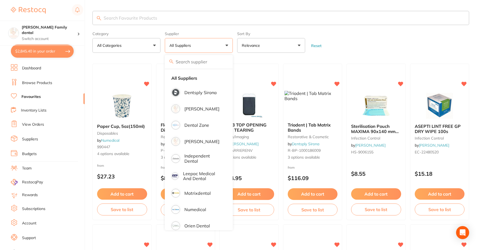
click at [182, 47] on p "All Suppliers" at bounding box center [181, 45] width 24 height 5
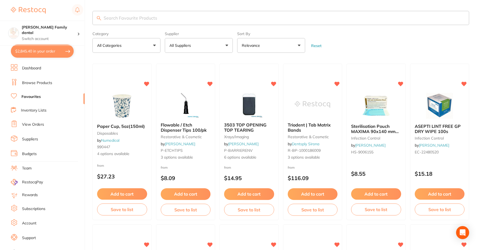
click at [184, 47] on p "All Suppliers" at bounding box center [181, 45] width 24 height 5
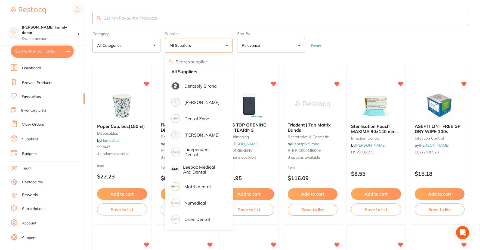
click at [391, 43] on form "Category All Categories All Categories disposables Evacuation handpieces impres…" at bounding box center [280, 40] width 377 height 23
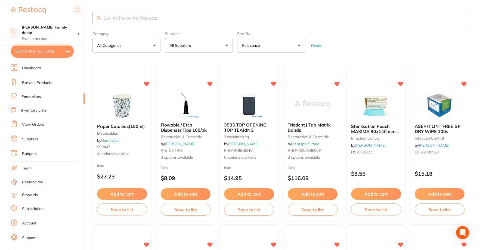
click at [206, 47] on button "All Suppliers" at bounding box center [199, 45] width 68 height 15
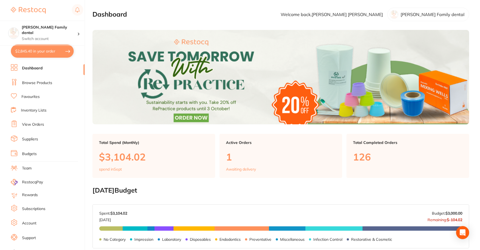
click at [34, 83] on link "Browse Products" at bounding box center [37, 82] width 30 height 5
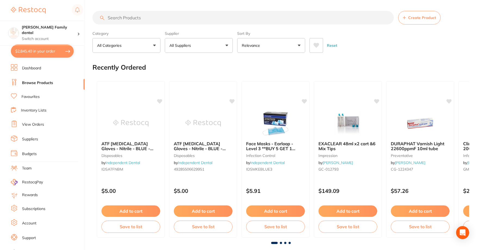
click at [202, 44] on button "All Suppliers" at bounding box center [199, 45] width 68 height 15
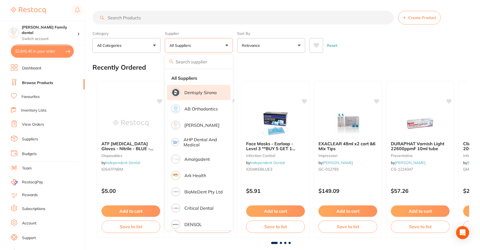
click at [198, 90] on p "Dentsply Sirona" at bounding box center [200, 92] width 32 height 5
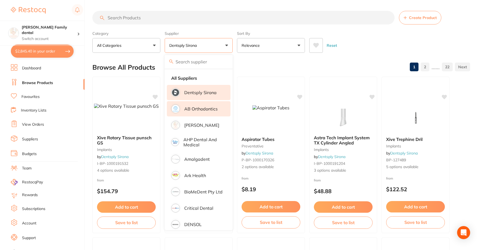
click at [197, 112] on li "AB Orthodontics" at bounding box center [199, 108] width 64 height 15
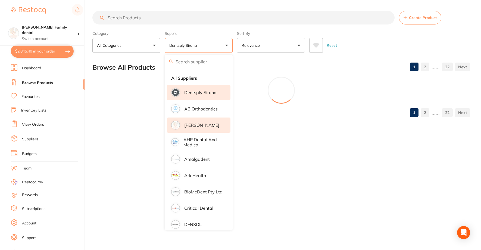
click at [194, 125] on p "[PERSON_NAME]" at bounding box center [201, 125] width 35 height 5
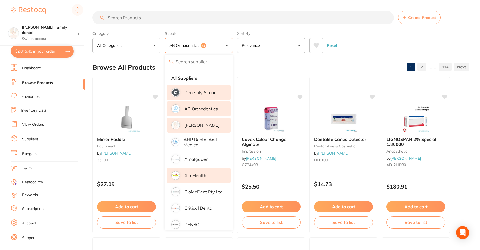
click at [195, 176] on p "Ark Health" at bounding box center [195, 175] width 22 height 5
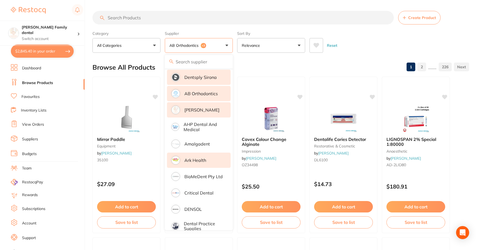
scroll to position [27, 0]
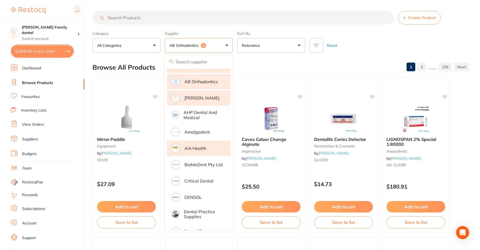
click at [193, 176] on li "Critical Dental" at bounding box center [199, 180] width 64 height 15
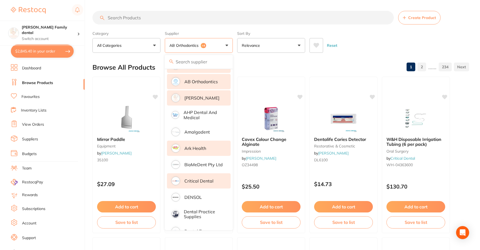
scroll to position [109, 0]
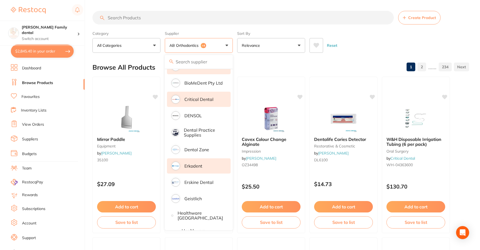
click at [194, 163] on p "Erkodent" at bounding box center [193, 165] width 18 height 5
click at [195, 180] on p "Erskine Dental" at bounding box center [198, 182] width 29 height 5
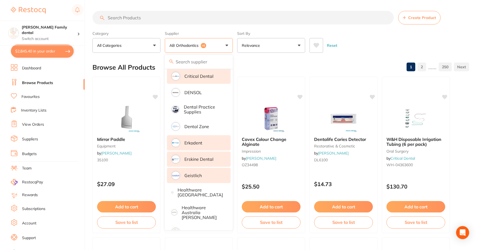
scroll to position [190, 0]
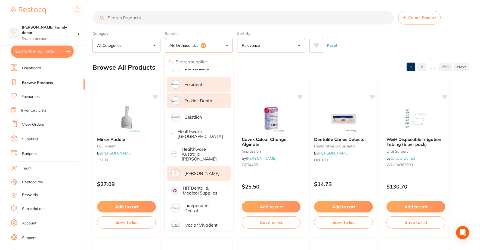
click at [194, 171] on p "[PERSON_NAME]" at bounding box center [201, 173] width 35 height 5
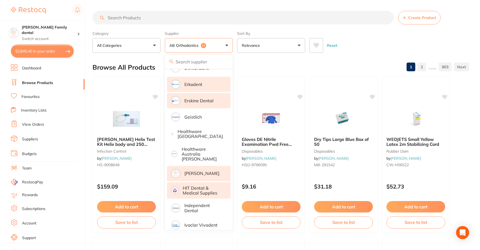
scroll to position [218, 0]
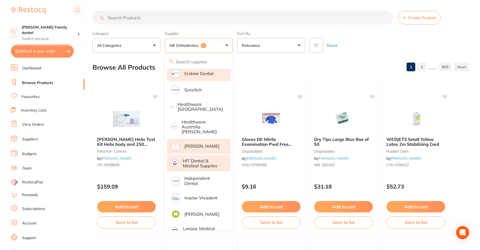
click at [201, 176] on p "Independent Dental" at bounding box center [203, 181] width 39 height 10
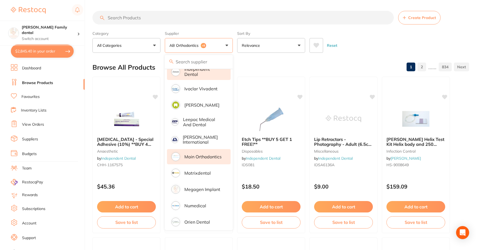
scroll to position [353, 0]
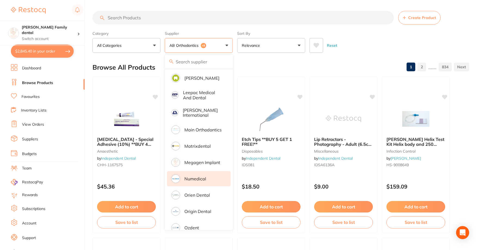
click at [196, 176] on p "Numedical" at bounding box center [195, 178] width 22 height 5
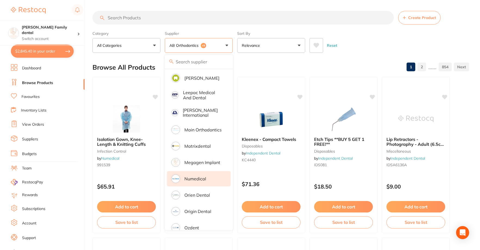
click at [139, 18] on input "search" at bounding box center [242, 18] width 301 height 14
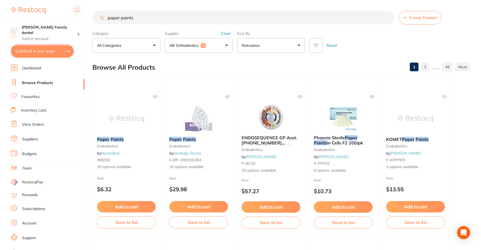
scroll to position [303, 0]
type input "paper points"
click at [186, 128] on img at bounding box center [199, 118] width 36 height 27
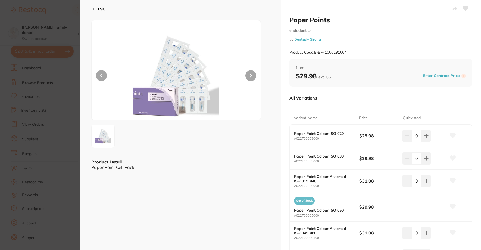
click at [94, 10] on icon at bounding box center [93, 9] width 3 height 3
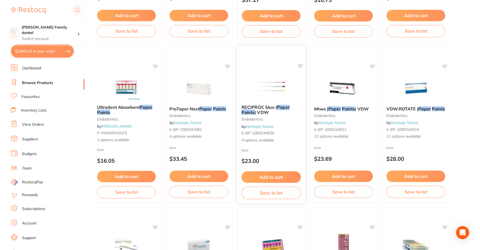
scroll to position [191, 0]
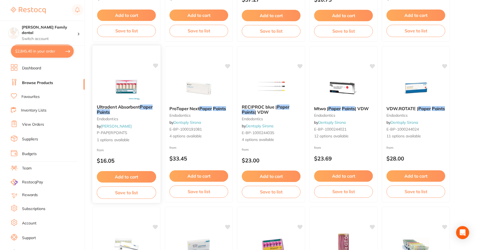
click at [131, 94] on img at bounding box center [126, 86] width 36 height 27
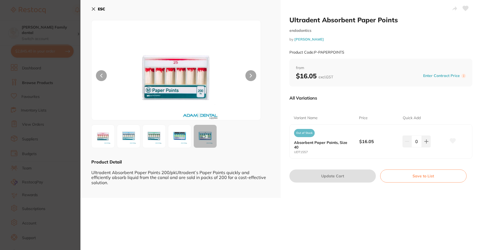
click at [93, 9] on icon at bounding box center [93, 9] width 3 height 3
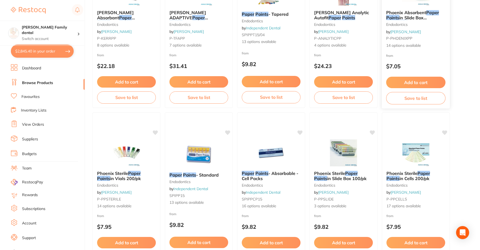
scroll to position [463, 0]
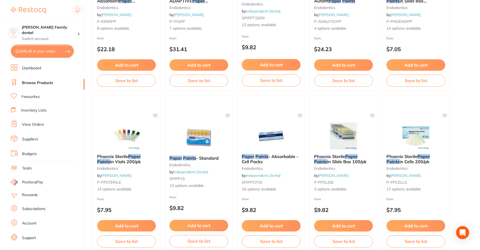
drag, startPoint x: 410, startPoint y: 158, endPoint x: 388, endPoint y: 164, distance: 23.2
click at [410, 158] on span "Phoenix Sterile" at bounding box center [401, 156] width 31 height 5
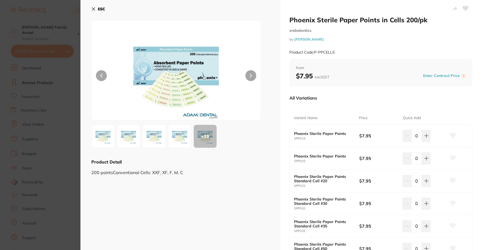
click at [91, 9] on icon at bounding box center [93, 9] width 4 height 4
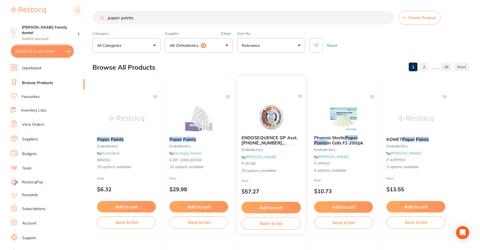
click at [259, 138] on span "ENDOSEQUENCE GP Asst.[PHONE_NUMBER][DATE]" at bounding box center [269, 142] width 56 height 15
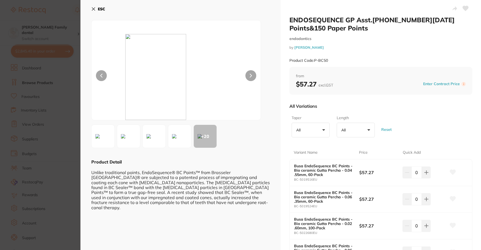
click at [96, 14] on div "ESC" at bounding box center [180, 12] width 179 height 16
click at [95, 11] on icon at bounding box center [93, 9] width 4 height 4
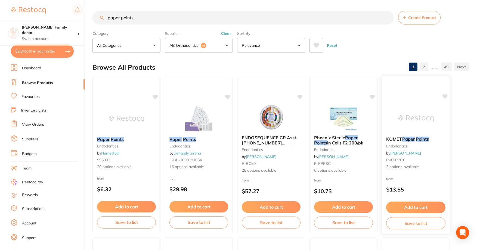
click at [396, 139] on span "KOMET" at bounding box center [394, 138] width 16 height 5
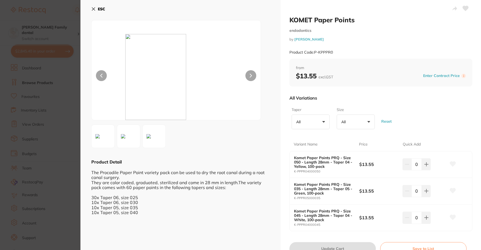
click at [92, 10] on icon at bounding box center [93, 9] width 3 height 3
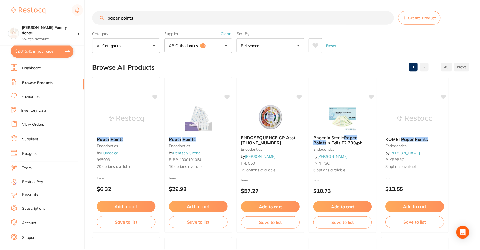
scroll to position [0, 0]
drag, startPoint x: 163, startPoint y: 17, endPoint x: 87, endPoint y: 17, distance: 76.4
click at [87, 17] on div "$2,845.40 [PERSON_NAME] Family dental Switch account [PERSON_NAME] Family denta…" at bounding box center [240, 125] width 480 height 250
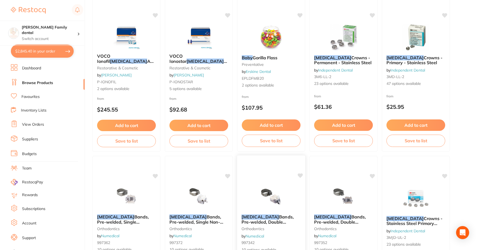
scroll to position [0, 0]
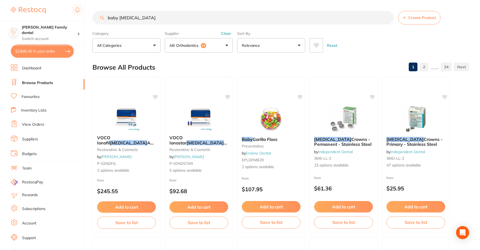
click at [152, 16] on input "baby [MEDICAL_DATA]" at bounding box center [242, 18] width 301 height 14
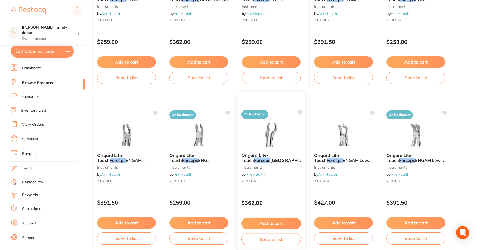
scroll to position [952, 0]
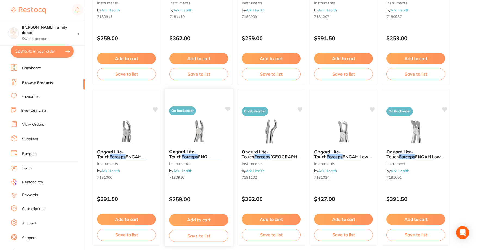
type input "baby [MEDICAL_DATA] forceps"
click at [211, 159] on span "Left #18" at bounding box center [198, 164] width 59 height 11
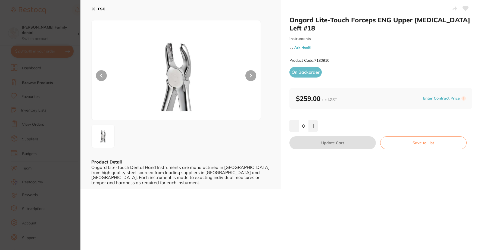
click at [95, 7] on icon at bounding box center [93, 9] width 4 height 4
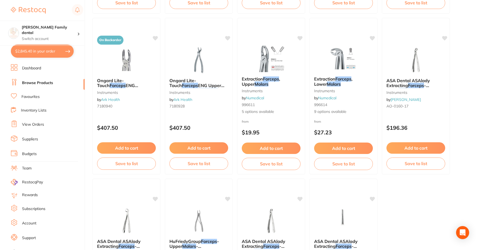
scroll to position [1495, 0]
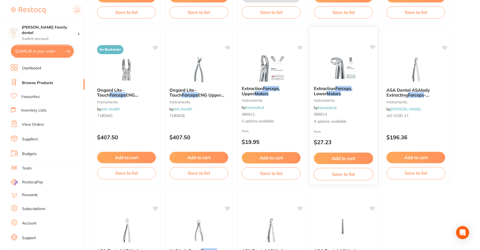
click at [338, 92] on b "Extraction Forceps , [GEOGRAPHIC_DATA]" at bounding box center [343, 91] width 59 height 10
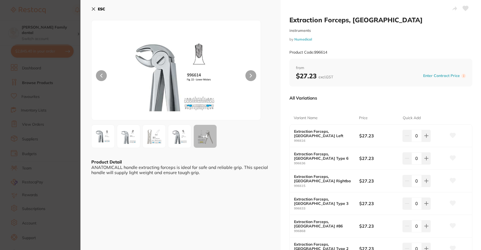
click at [109, 135] on img at bounding box center [103, 136] width 20 height 20
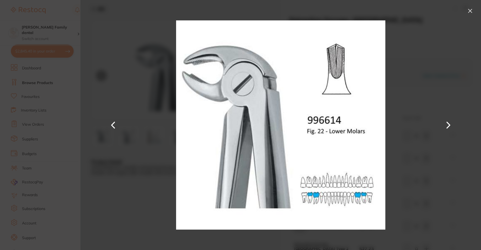
click at [396, 120] on div at bounding box center [280, 125] width 401 height 250
click at [446, 126] on button at bounding box center [448, 125] width 13 height 125
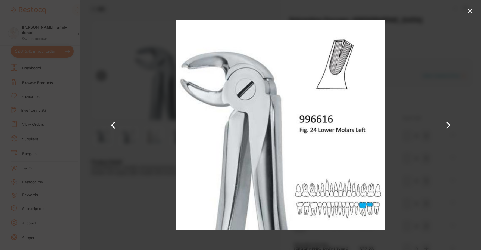
click at [446, 126] on button at bounding box center [448, 125] width 13 height 125
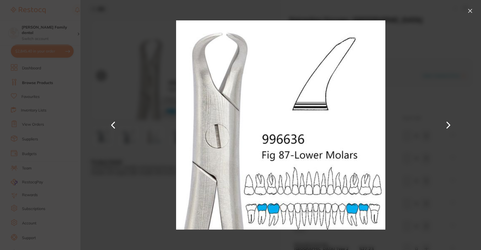
click at [446, 126] on button at bounding box center [448, 125] width 13 height 125
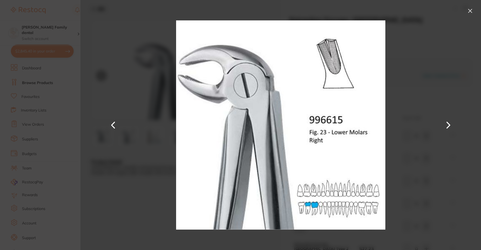
click at [446, 126] on button at bounding box center [448, 125] width 13 height 125
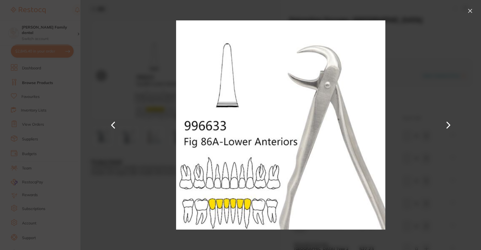
click at [446, 126] on button at bounding box center [448, 125] width 13 height 125
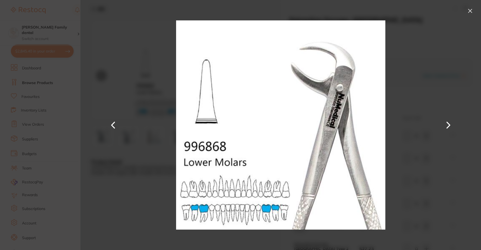
click at [446, 126] on button at bounding box center [448, 125] width 13 height 125
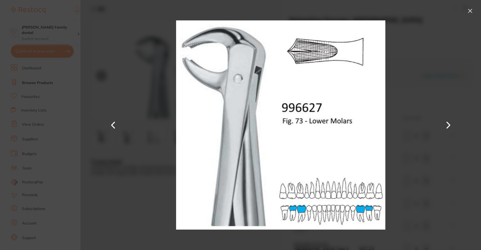
click at [446, 126] on button at bounding box center [448, 125] width 13 height 125
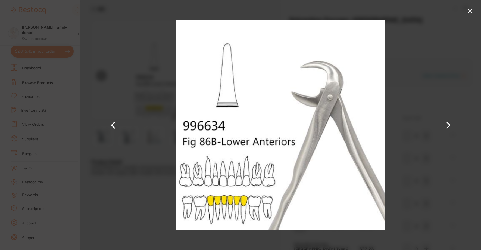
click at [471, 12] on button at bounding box center [470, 11] width 9 height 9
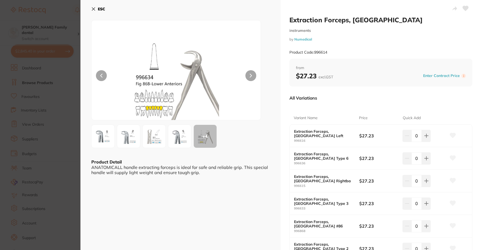
scroll to position [136, 0]
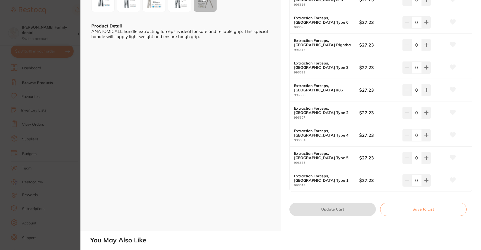
click at [73, 92] on section "Extraction Forceps, Lower Molars instruments by Numedical Product Code: 996614 …" at bounding box center [240, 125] width 481 height 250
